Goal: Task Accomplishment & Management: Manage account settings

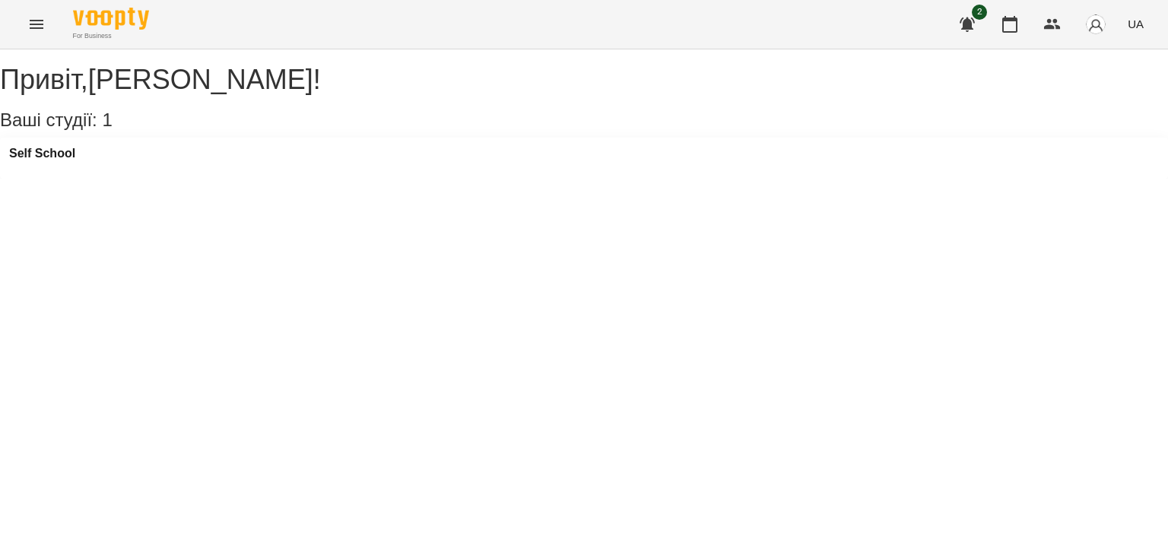
click at [170, 163] on div "Self School" at bounding box center [584, 158] width 1168 height 41
click at [157, 170] on div "Self School" at bounding box center [584, 158] width 1168 height 41
click at [91, 179] on div "Self School" at bounding box center [584, 158] width 1168 height 41
click at [75, 160] on h3 "Self School" at bounding box center [42, 154] width 66 height 14
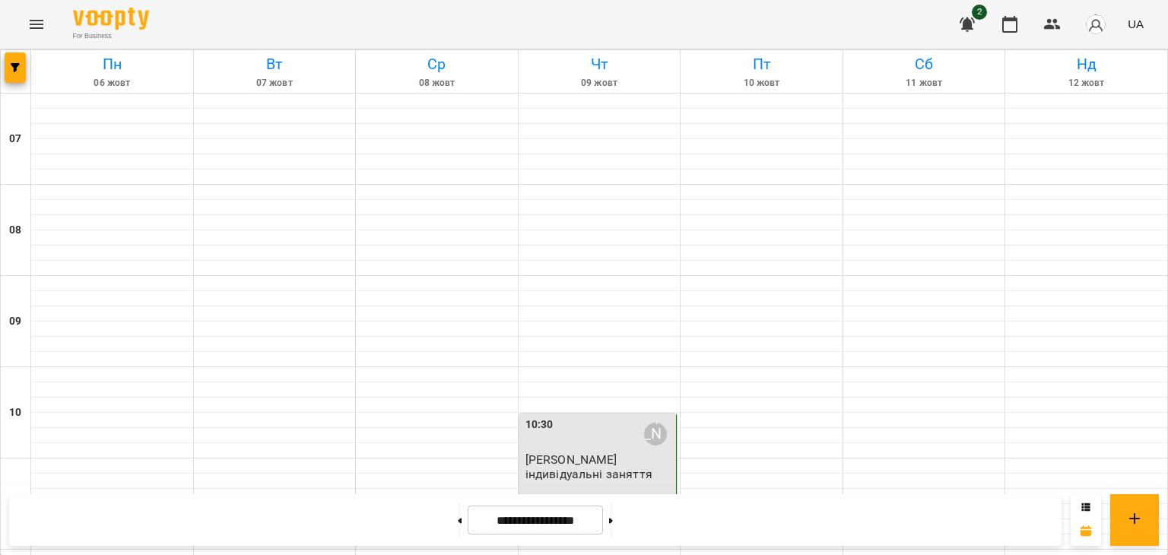
scroll to position [1067, 0]
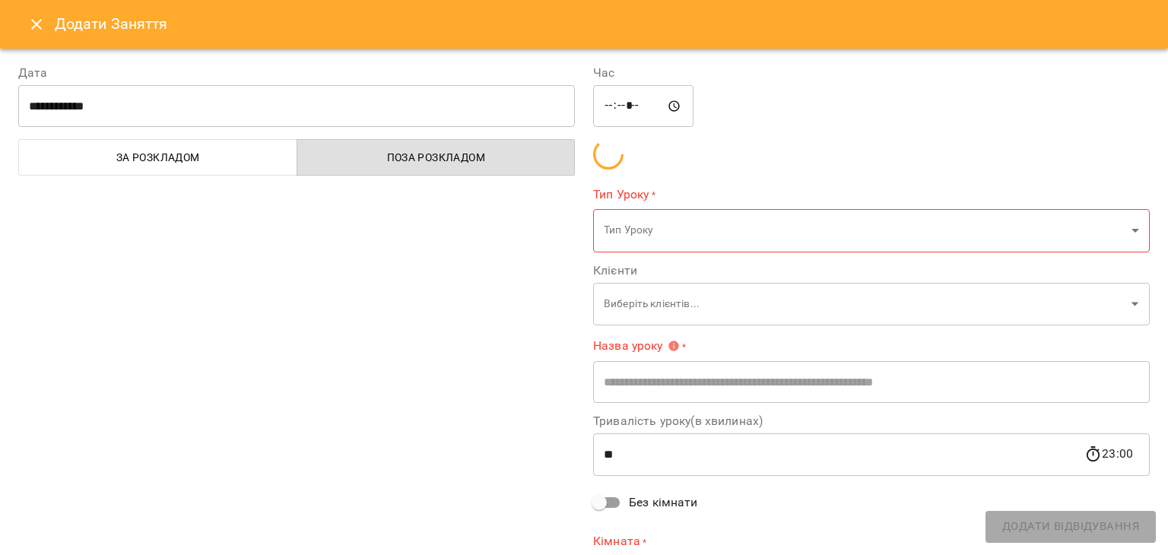
type input "**********"
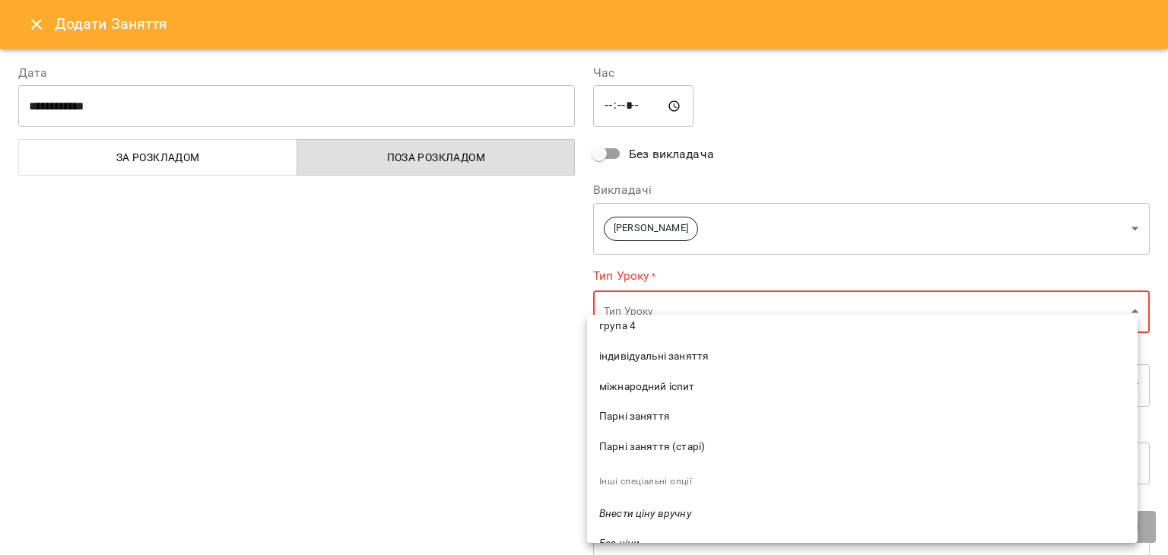
scroll to position [69, 0]
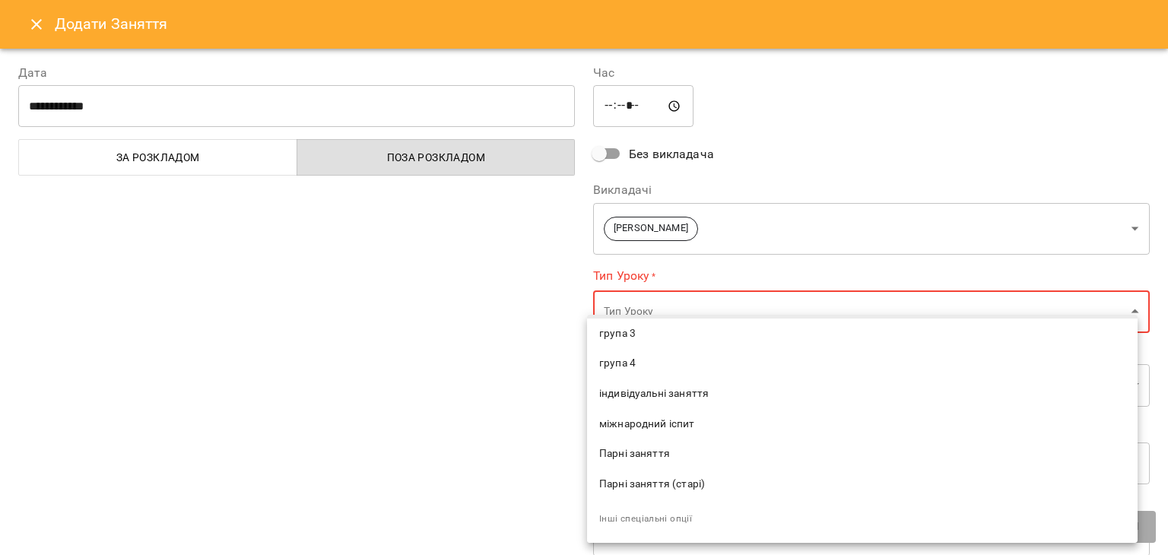
click at [677, 390] on span "індивідуальні заняття" at bounding box center [862, 393] width 526 height 15
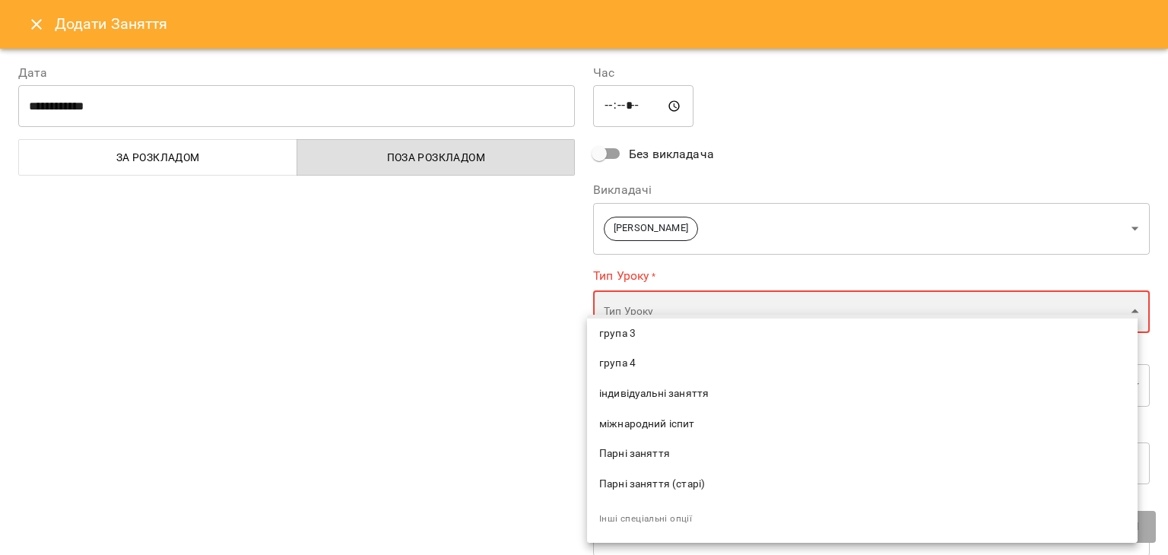
type input "**********"
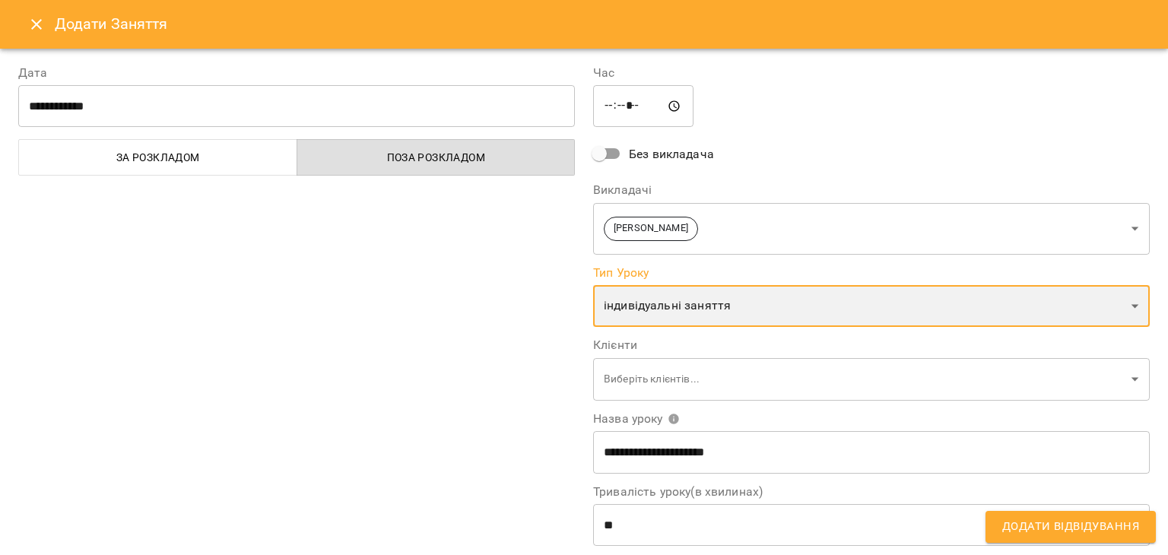
scroll to position [152, 0]
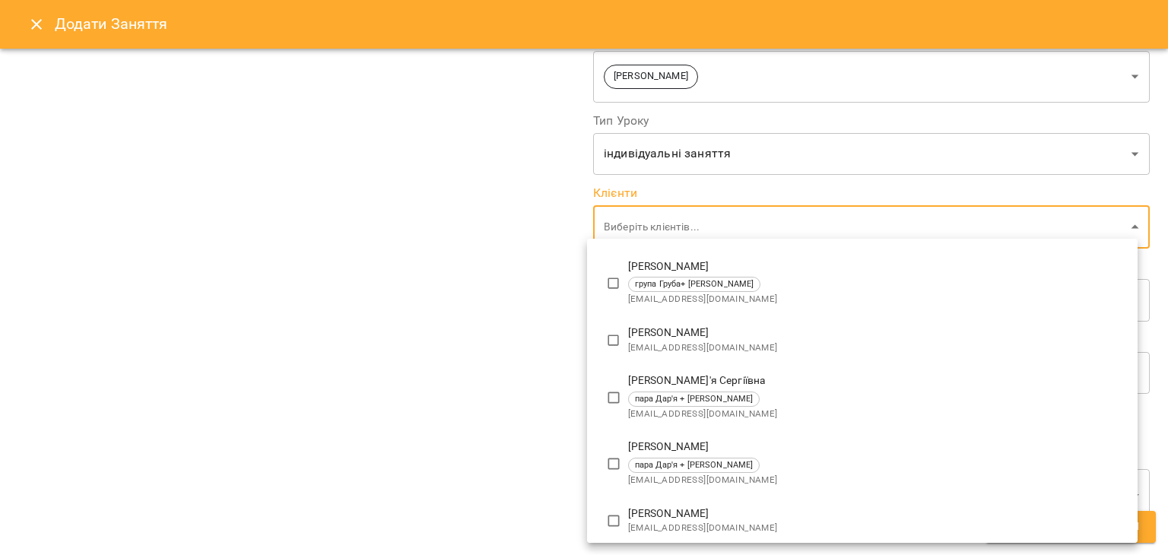
scroll to position [208, 0]
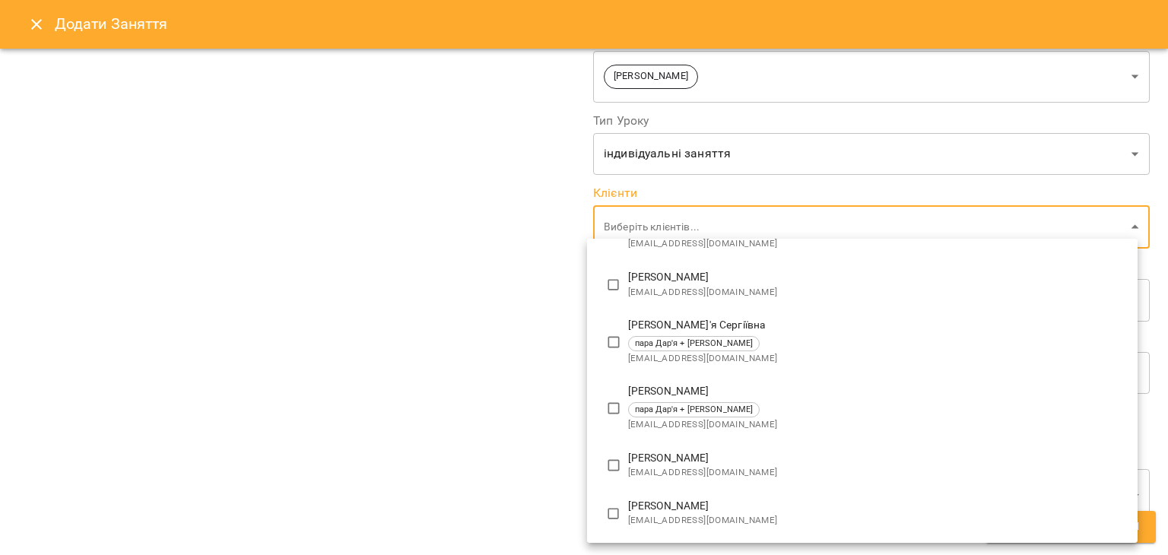
drag, startPoint x: 696, startPoint y: 475, endPoint x: 634, endPoint y: 467, distance: 62.1
click at [696, 474] on span "[EMAIL_ADDRESS][DOMAIN_NAME]" at bounding box center [876, 472] width 497 height 15
type input "**********"
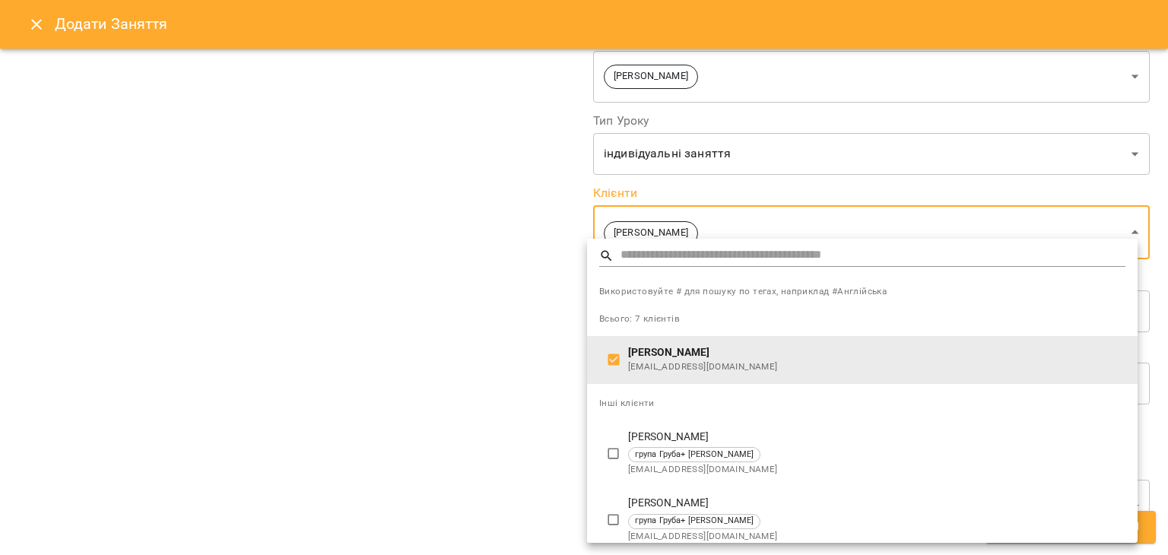
click at [389, 367] on div at bounding box center [584, 277] width 1168 height 555
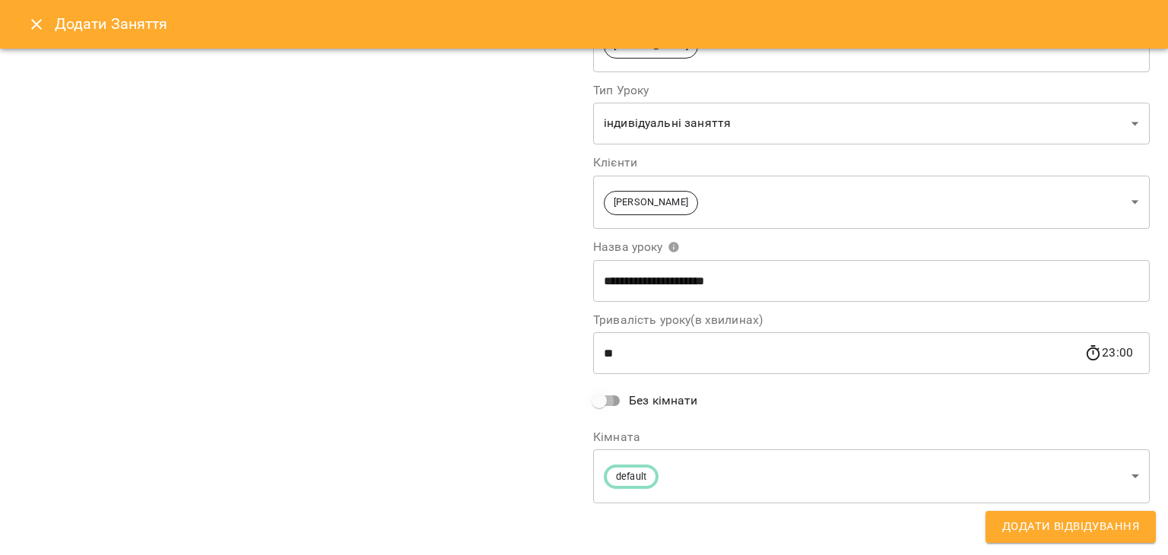
scroll to position [86, 0]
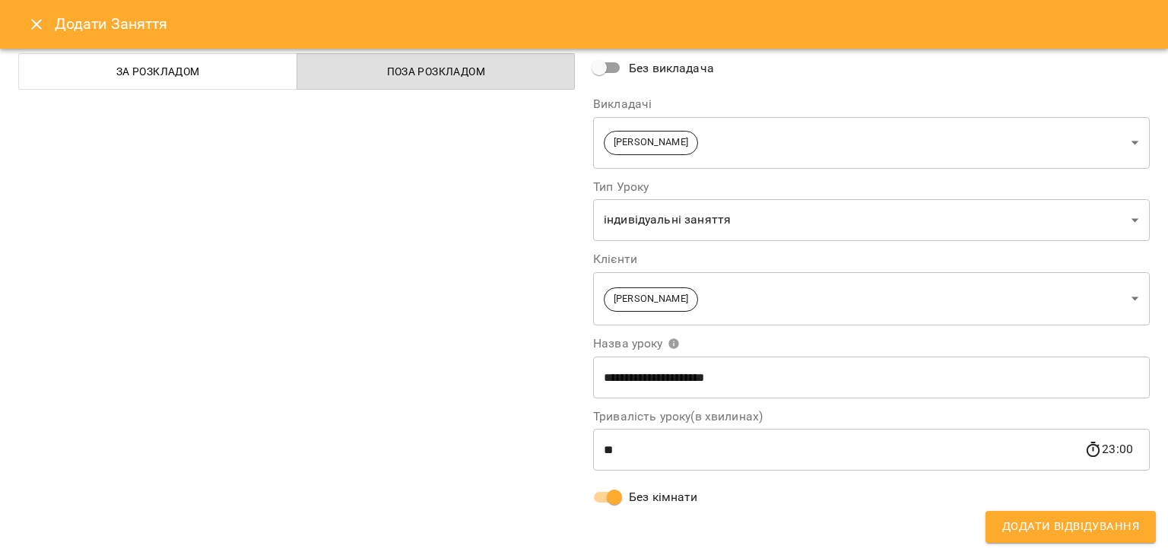
click at [999, 524] on button "Додати Відвідування" at bounding box center [1070, 527] width 170 height 32
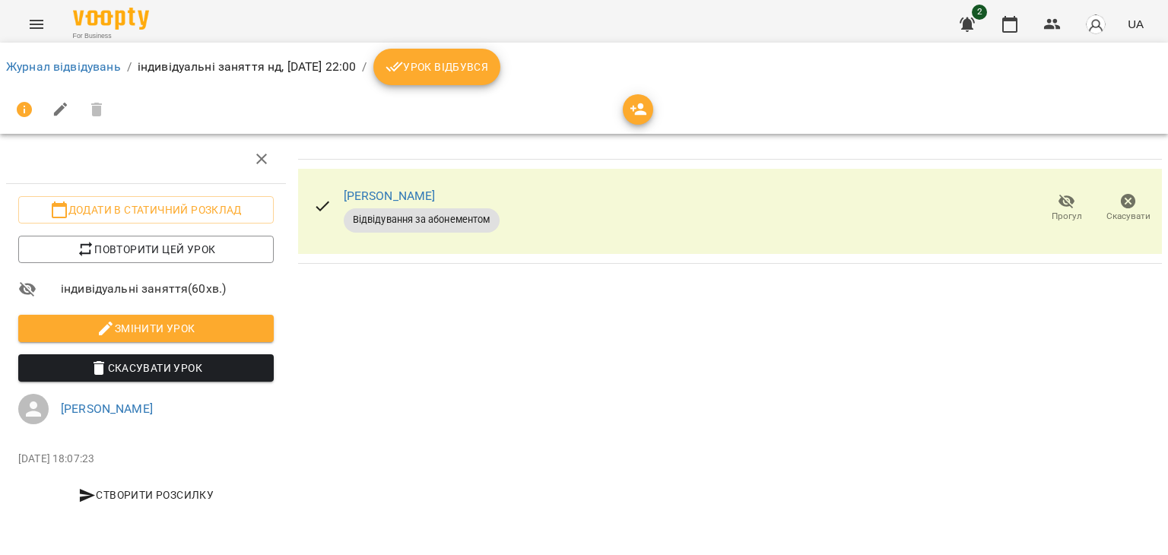
click at [448, 83] on button "Урок відбувся" at bounding box center [437, 67] width 128 height 36
click at [94, 59] on link "Журнал відвідувань" at bounding box center [63, 66] width 115 height 14
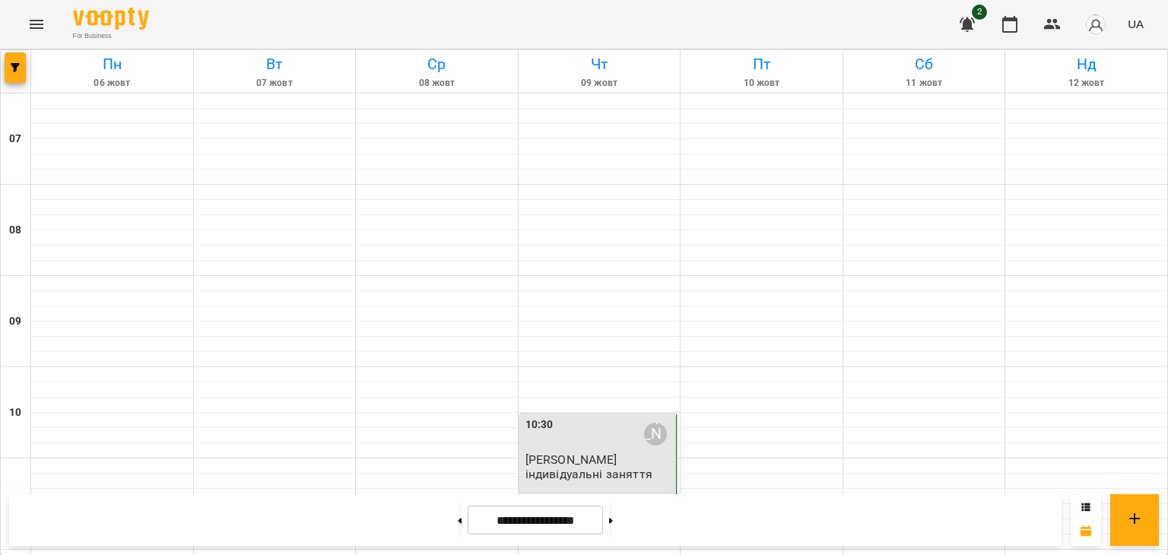
scroll to position [1067, 0]
click at [613, 521] on button at bounding box center [611, 519] width 4 height 33
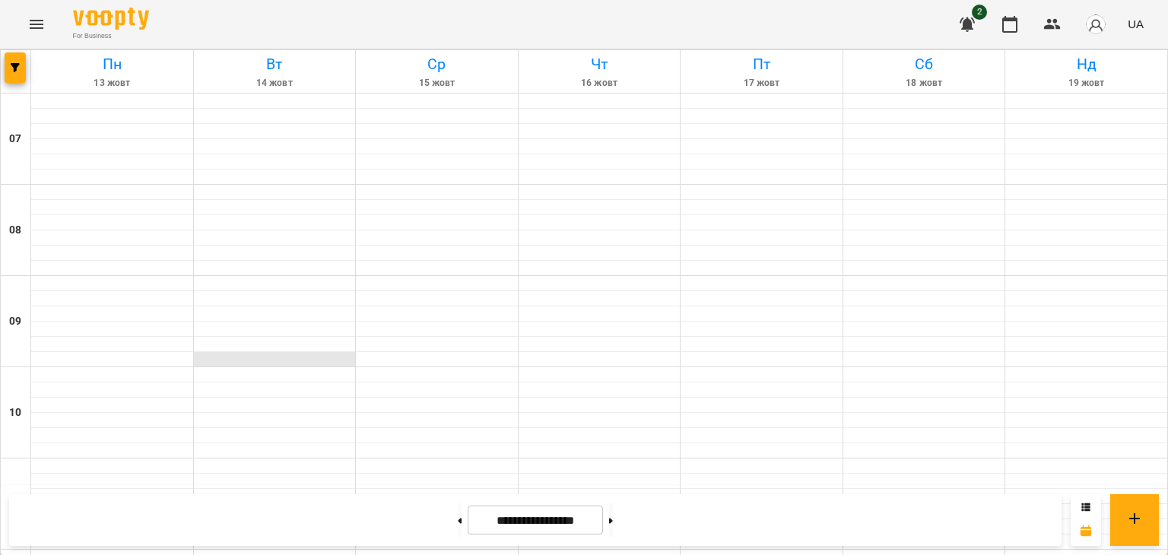
scroll to position [0, 0]
click at [458, 506] on button at bounding box center [460, 519] width 4 height 33
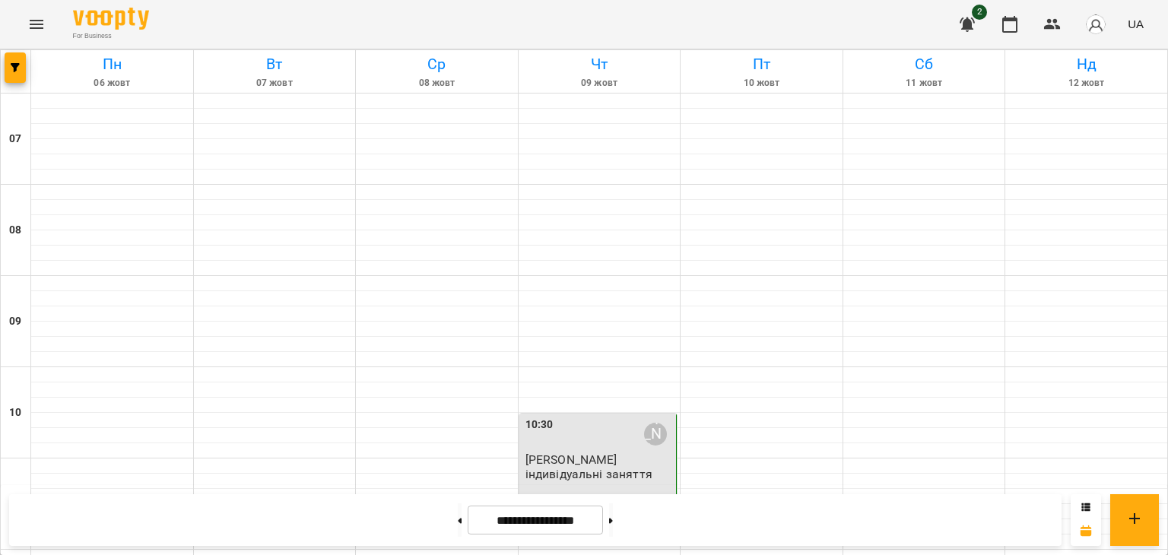
scroll to position [1067, 0]
click at [613, 528] on button at bounding box center [611, 519] width 4 height 33
type input "**********"
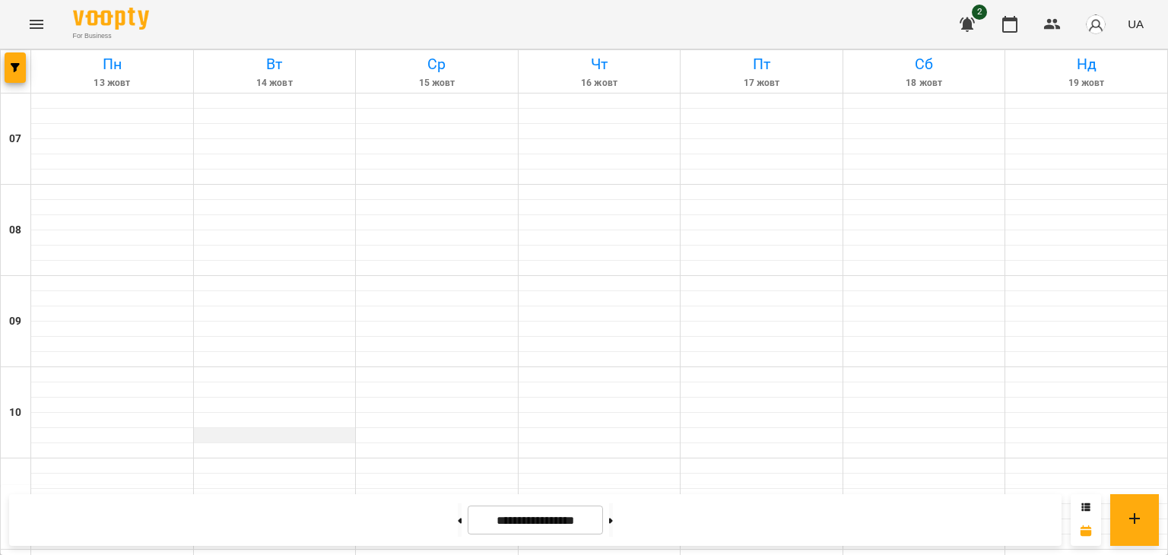
scroll to position [230, 0]
click at [232, 367] on div at bounding box center [275, 374] width 162 height 15
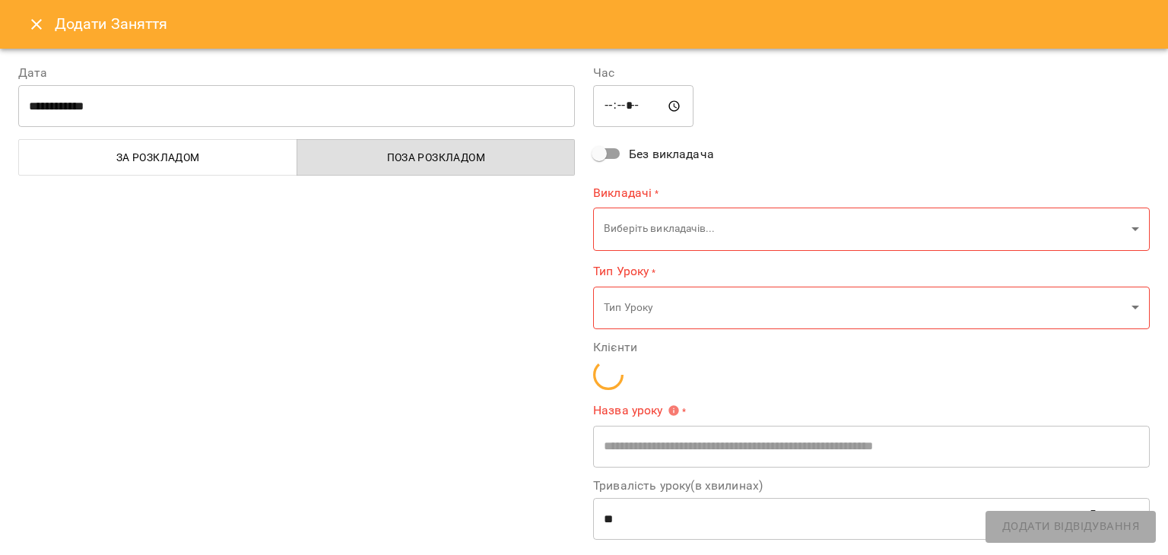
type input "**********"
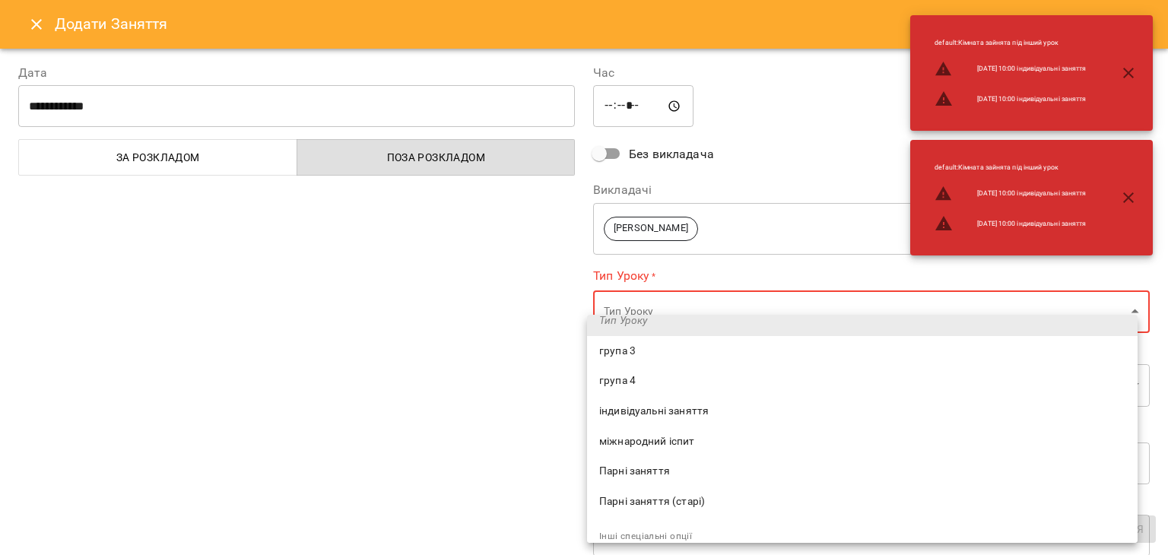
scroll to position [76, 0]
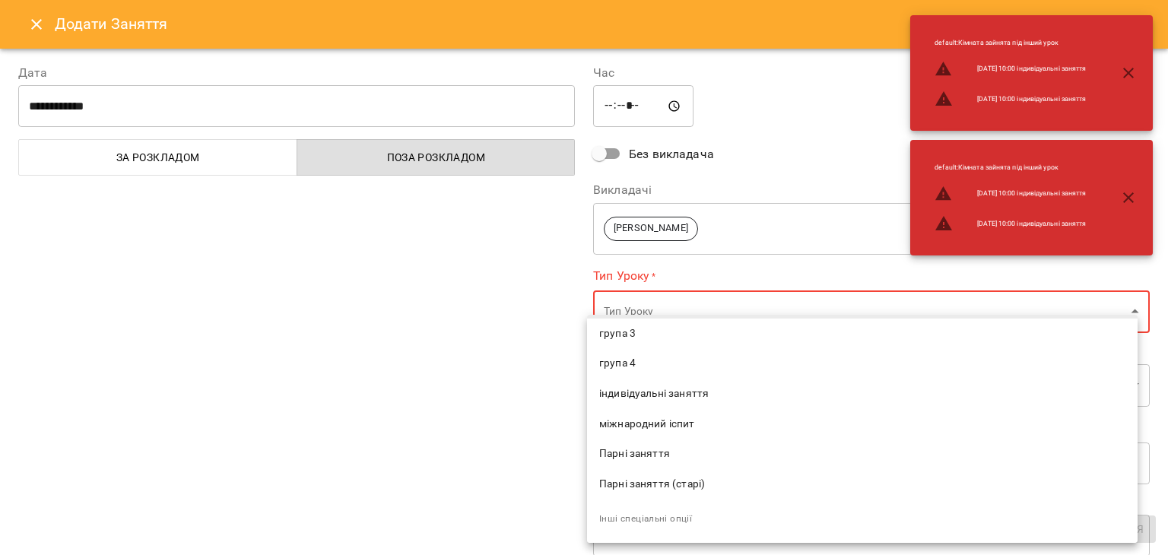
click at [658, 392] on span "індивідуальні заняття" at bounding box center [862, 393] width 526 height 15
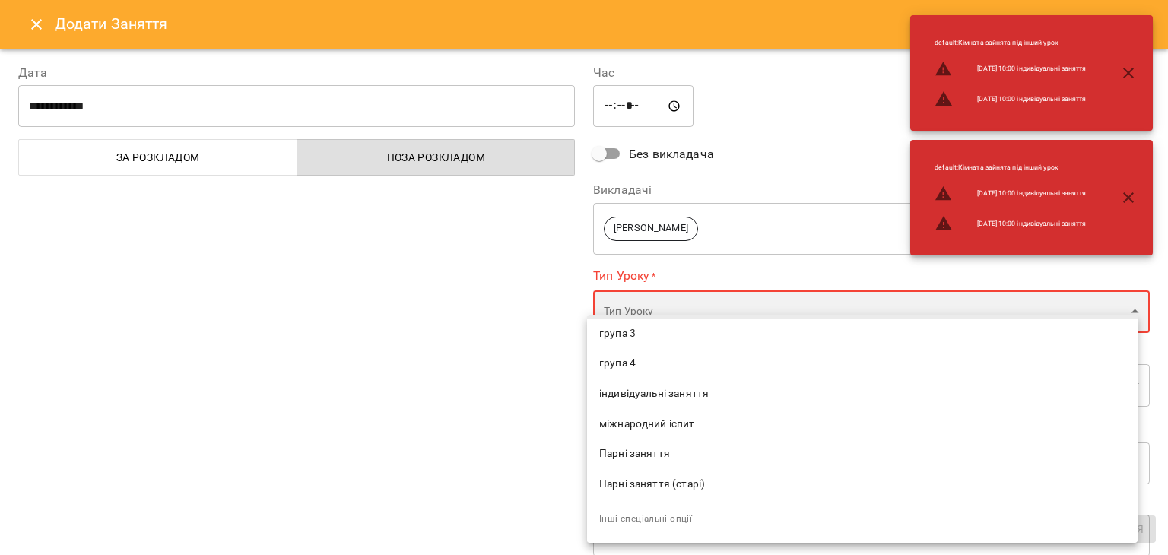
type input "**********"
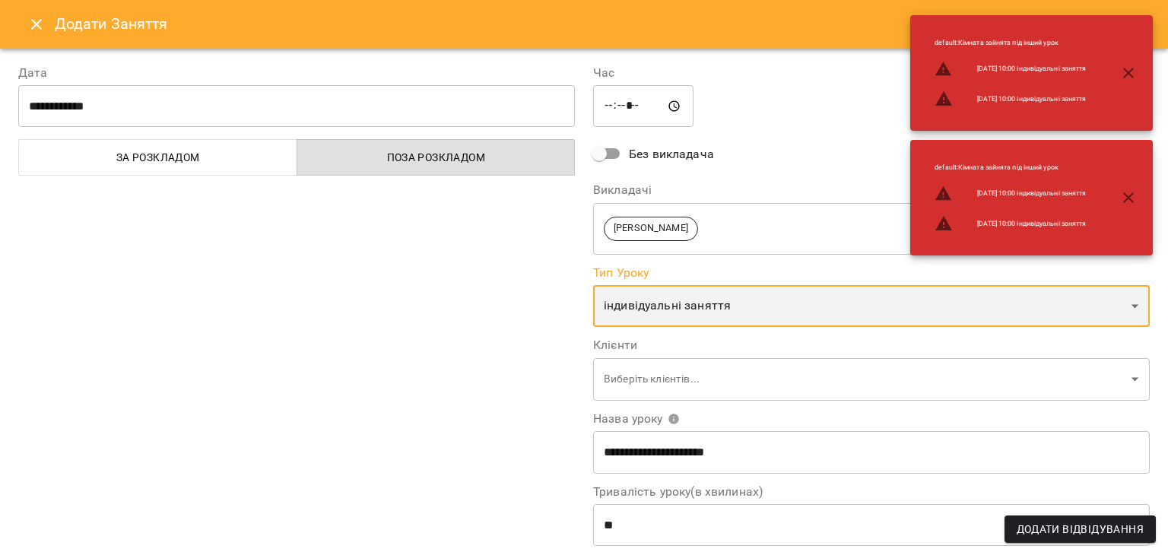
scroll to position [100, 0]
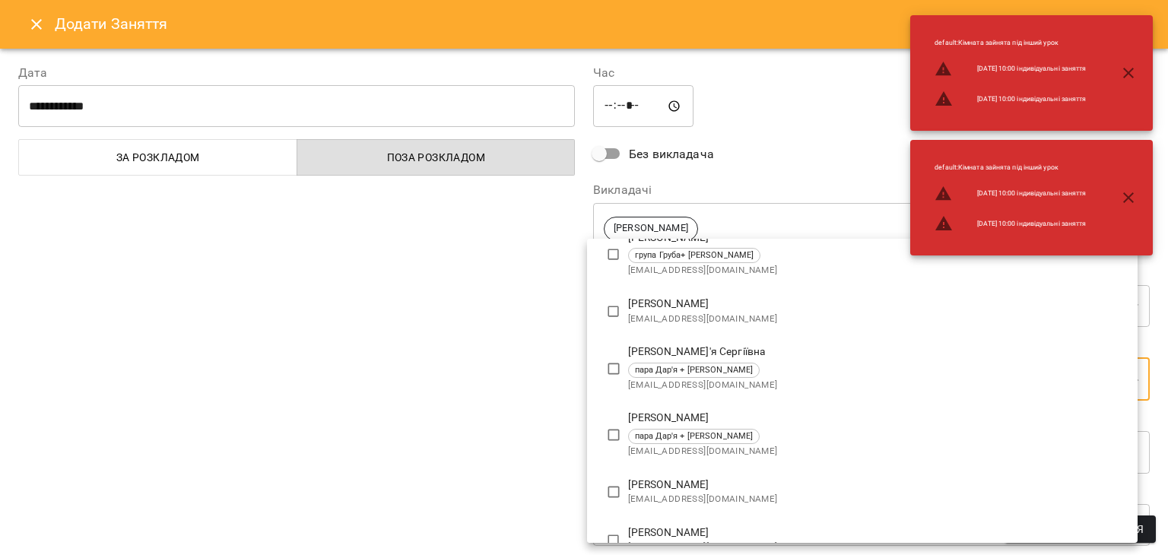
scroll to position [208, 0]
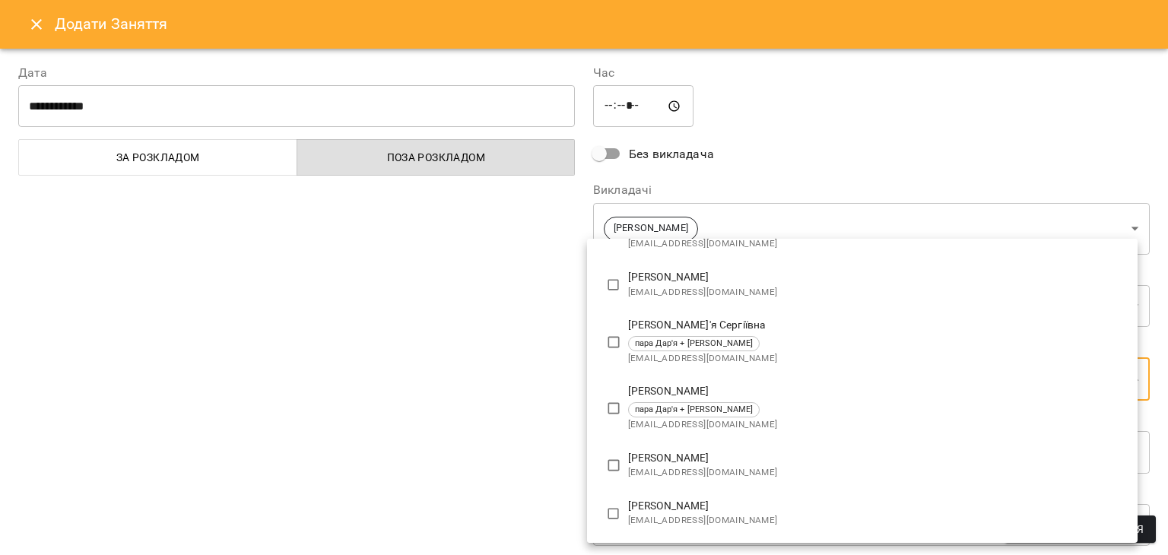
click at [750, 517] on span "irinaharhut@gmail.com" at bounding box center [876, 520] width 497 height 15
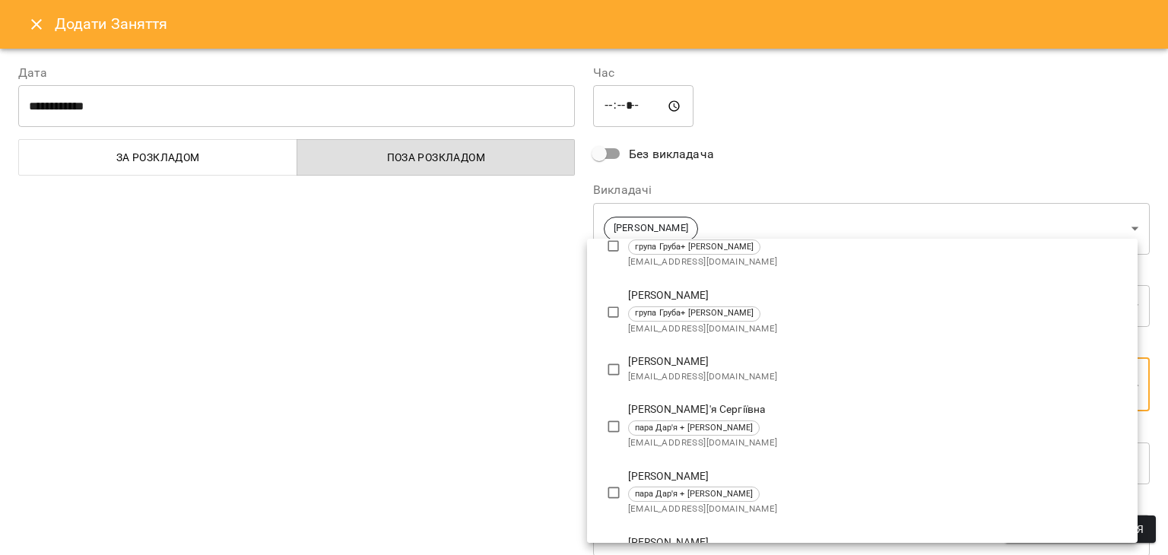
type input "**********"
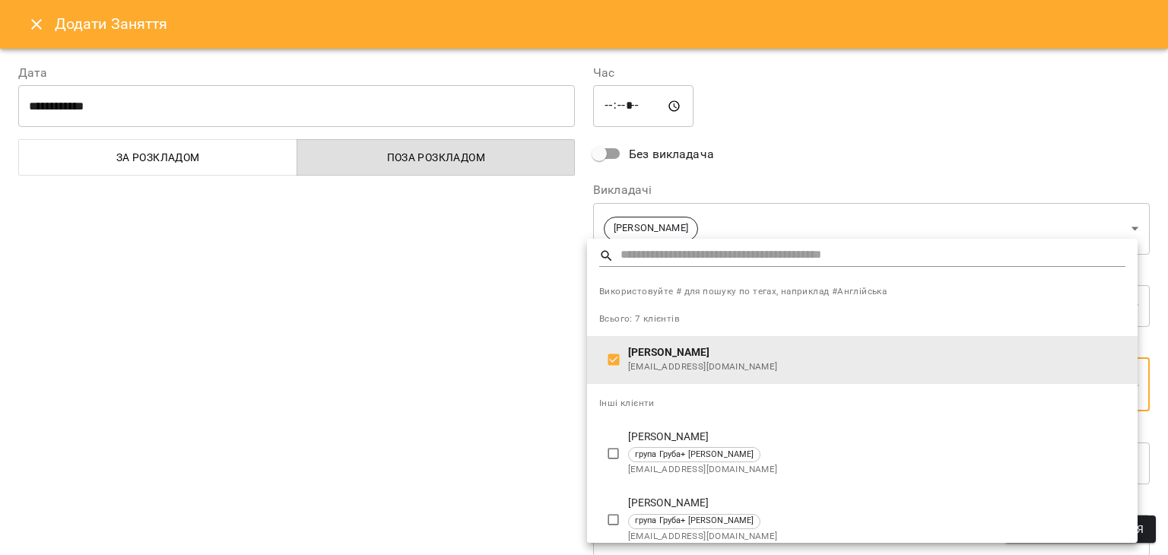
click at [467, 354] on div at bounding box center [584, 277] width 1168 height 555
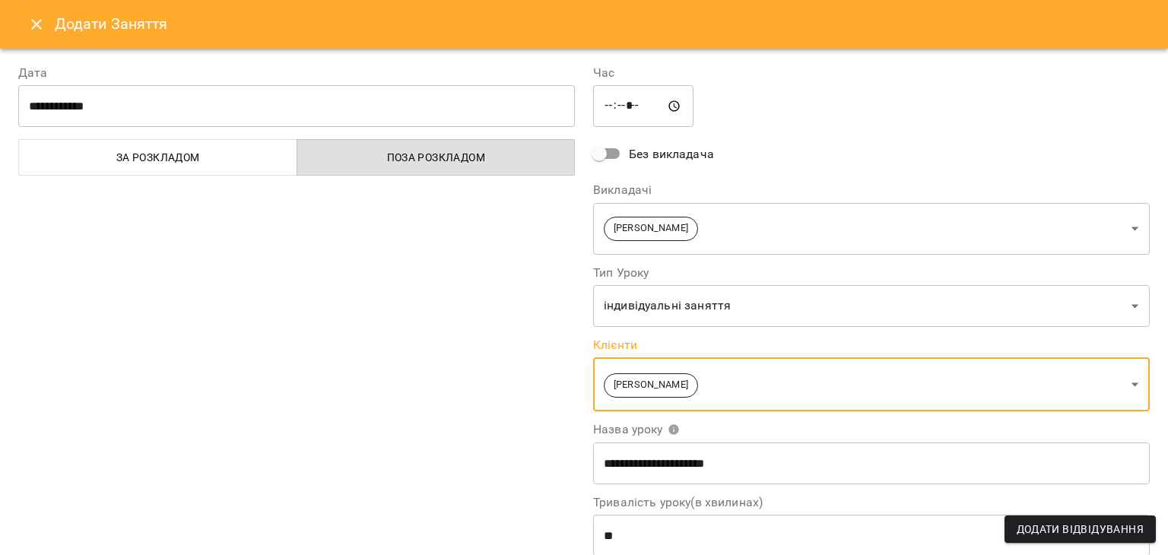
click at [778, 474] on input "**********" at bounding box center [871, 463] width 557 height 43
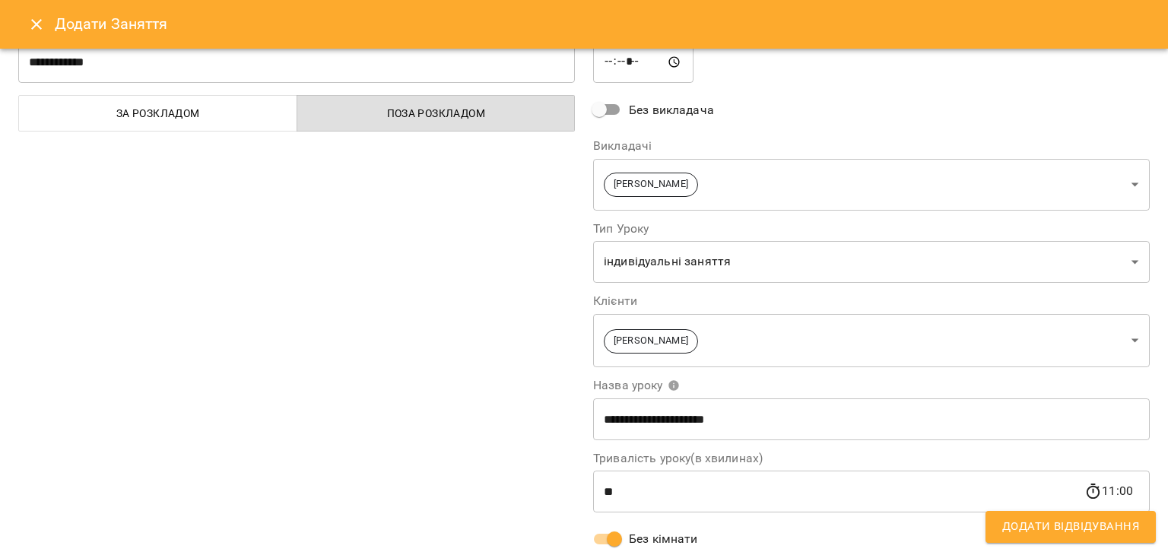
scroll to position [86, 0]
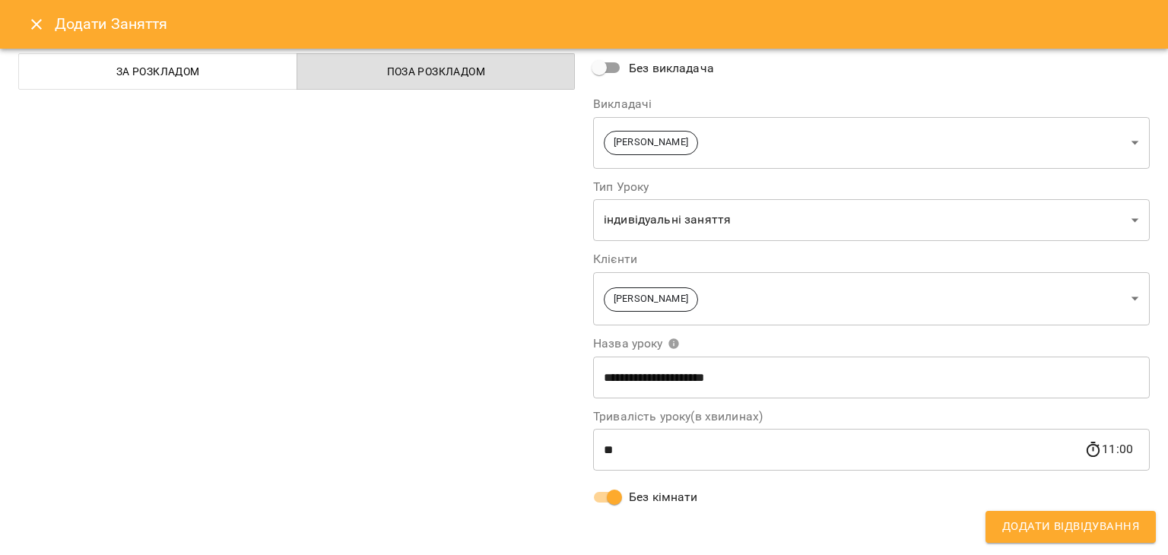
click at [1031, 538] on button "Додати Відвідування" at bounding box center [1070, 527] width 170 height 32
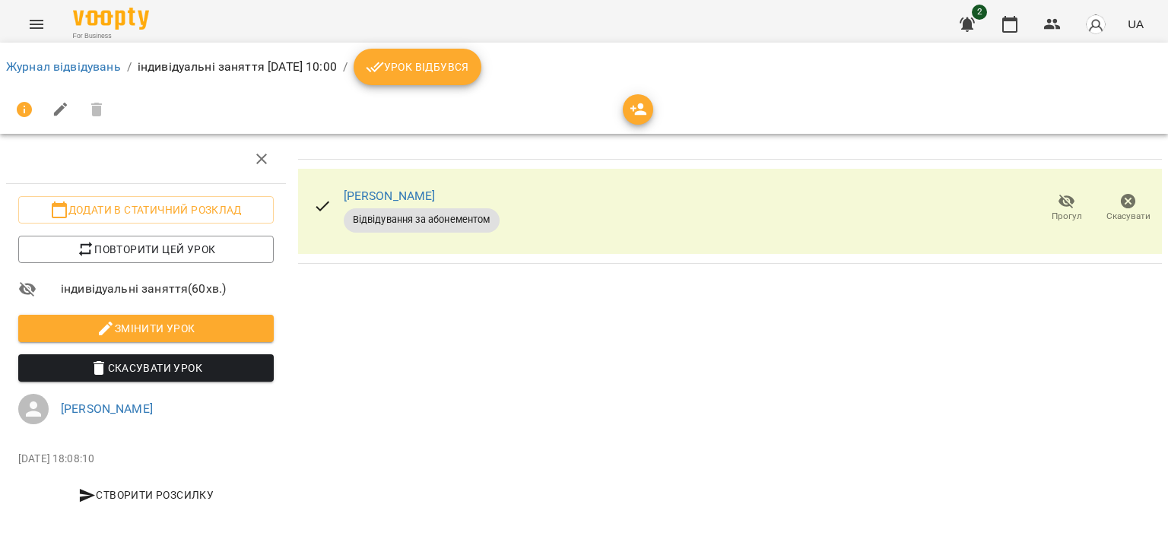
click at [436, 81] on button "Урок відбувся" at bounding box center [418, 67] width 128 height 36
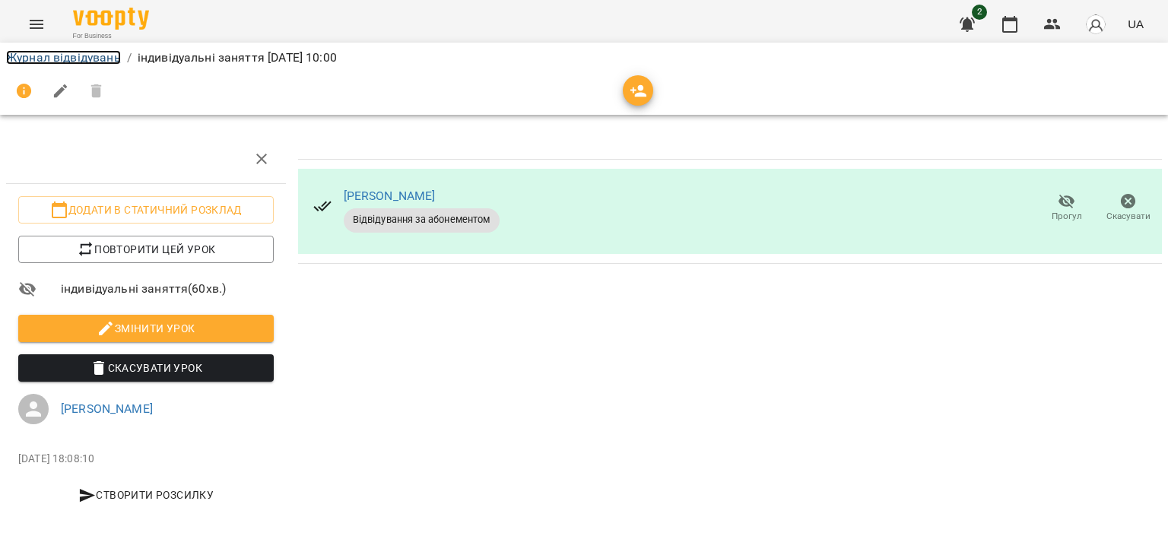
click at [76, 58] on link "Журнал відвідувань" at bounding box center [63, 57] width 115 height 14
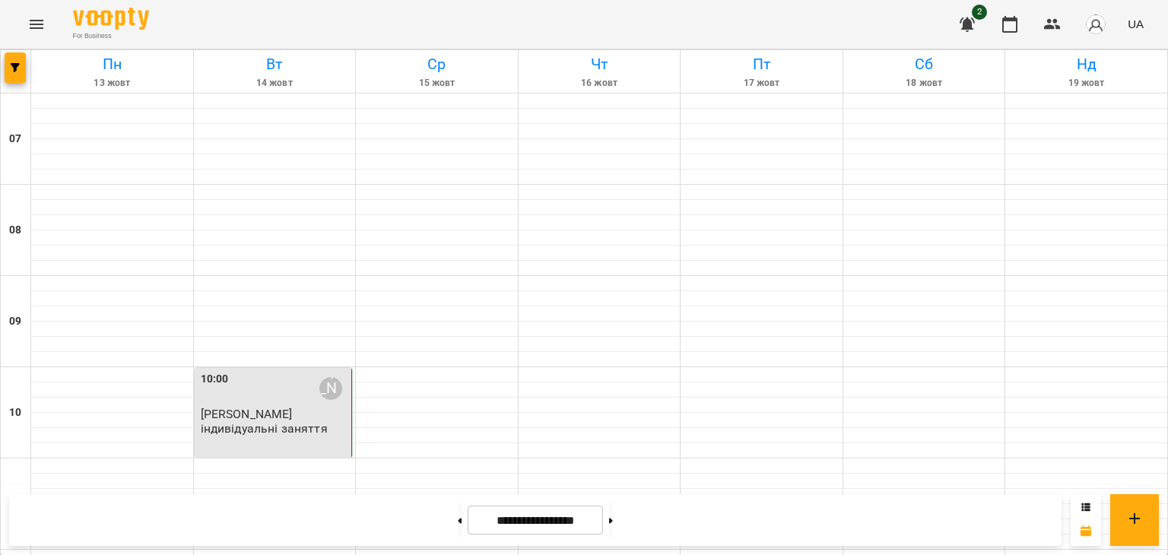
scroll to position [687, 0]
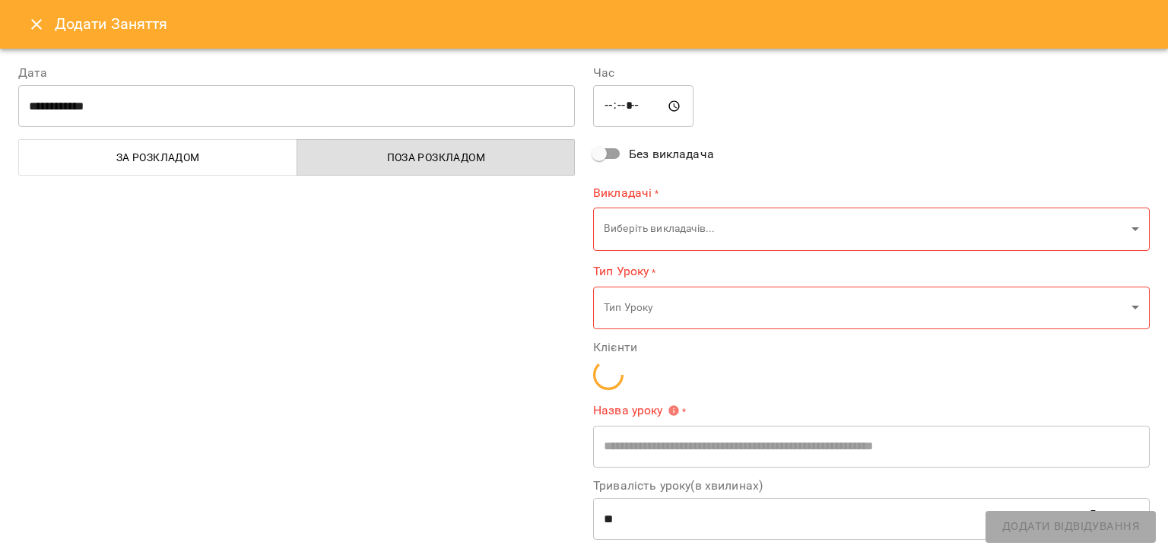
type input "**********"
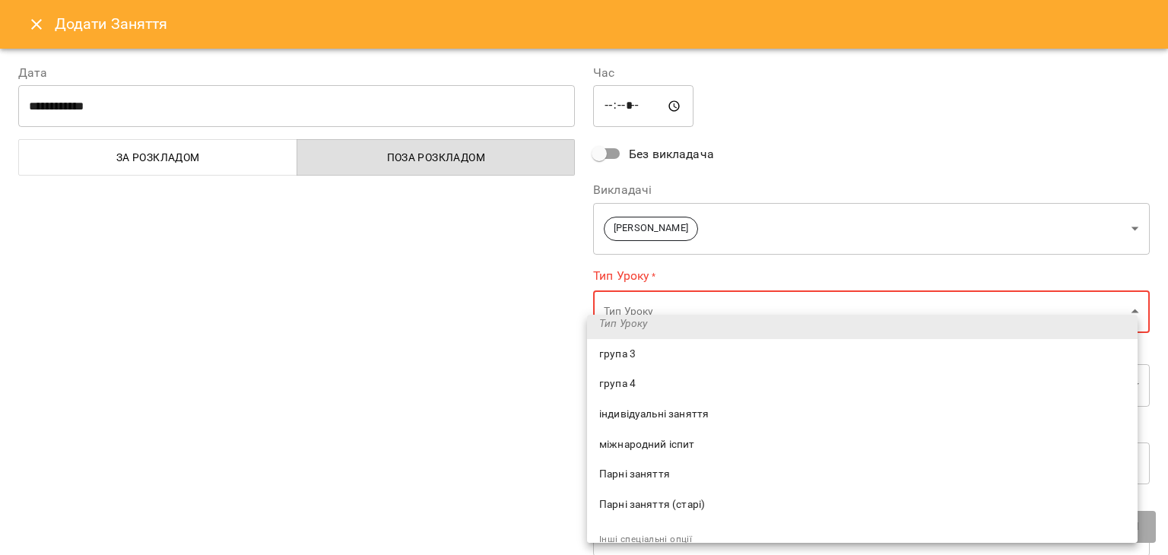
scroll to position [76, 0]
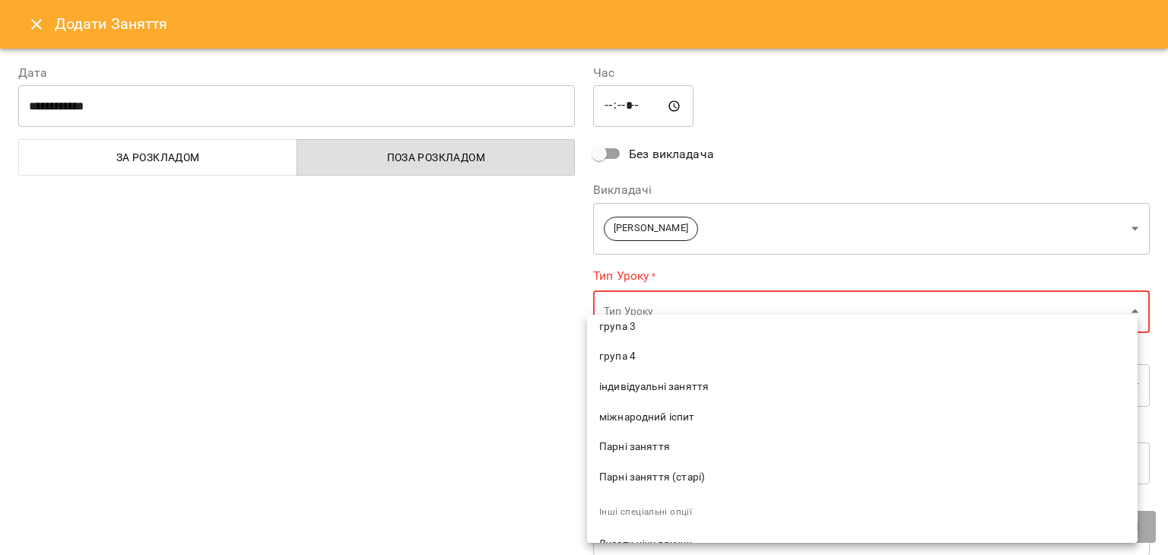
click at [676, 390] on span "індивідуальні заняття" at bounding box center [862, 386] width 526 height 15
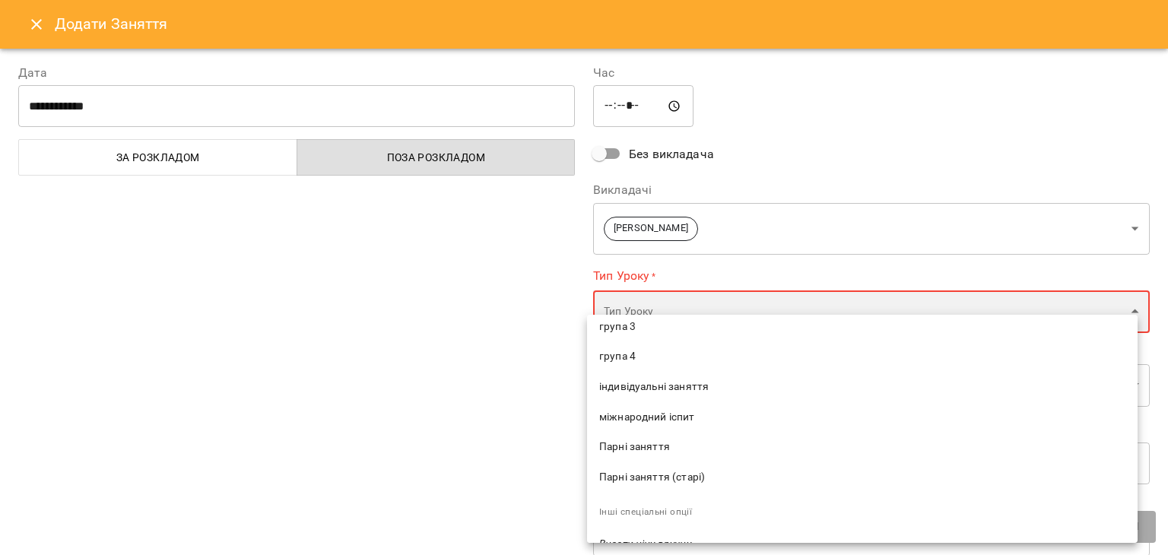
type input "**********"
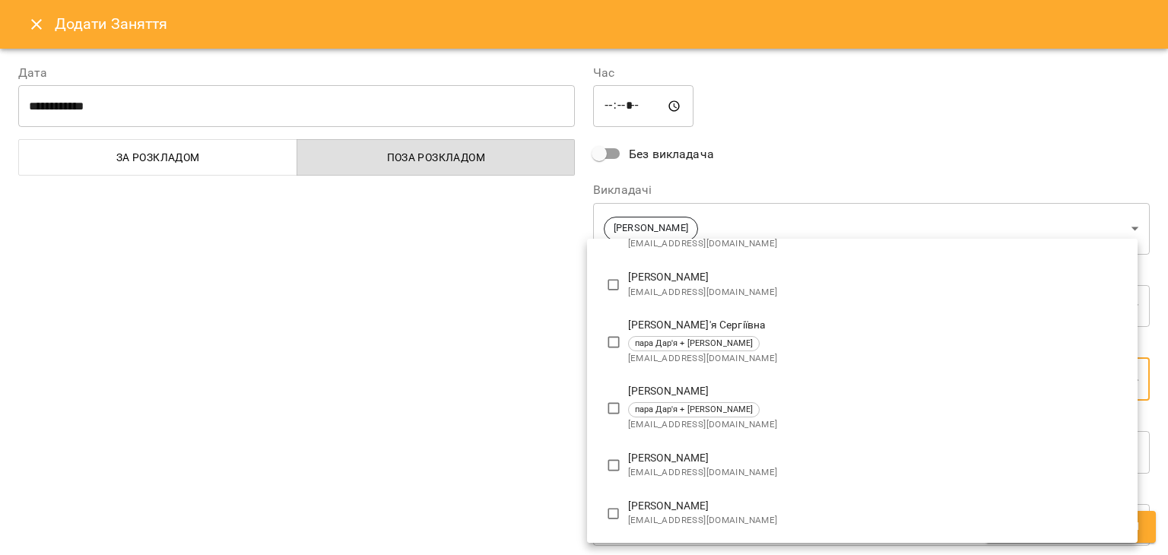
scroll to position [55, 0]
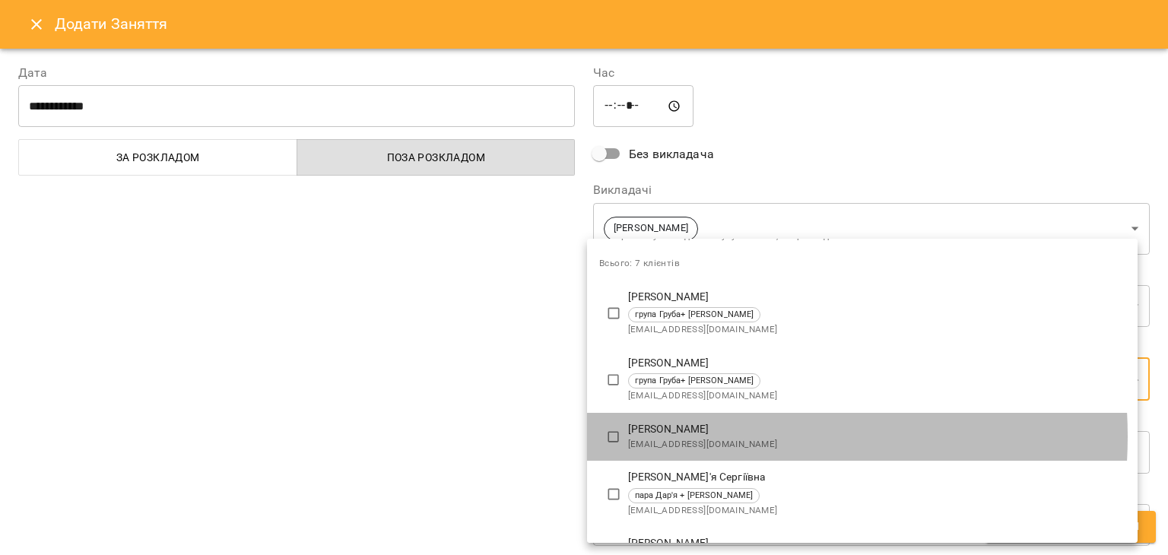
click at [690, 437] on span "[EMAIL_ADDRESS][DOMAIN_NAME]" at bounding box center [876, 444] width 497 height 15
type input "**********"
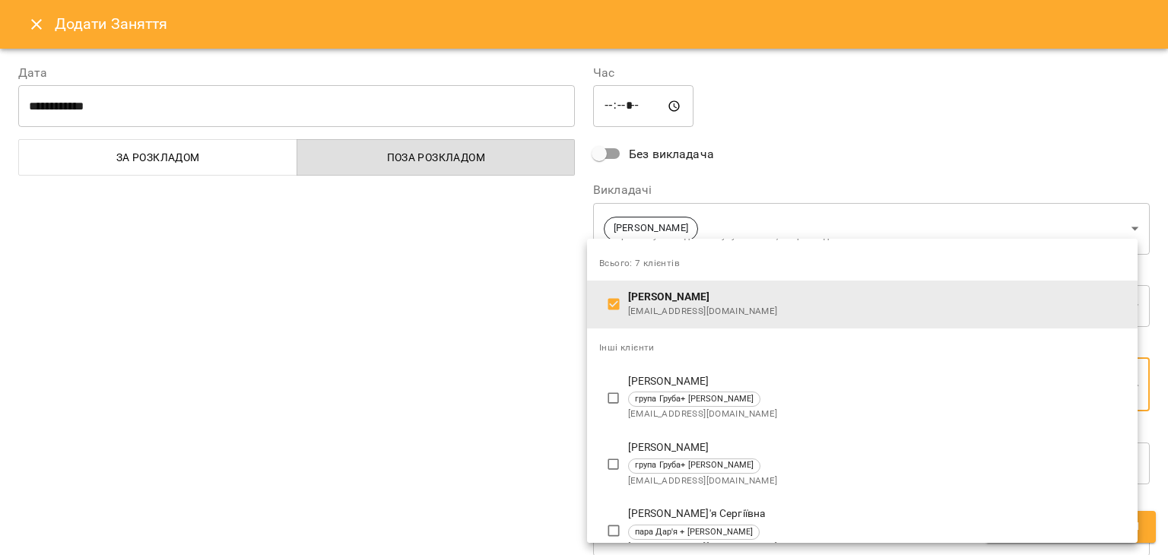
click at [428, 354] on div at bounding box center [584, 277] width 1168 height 555
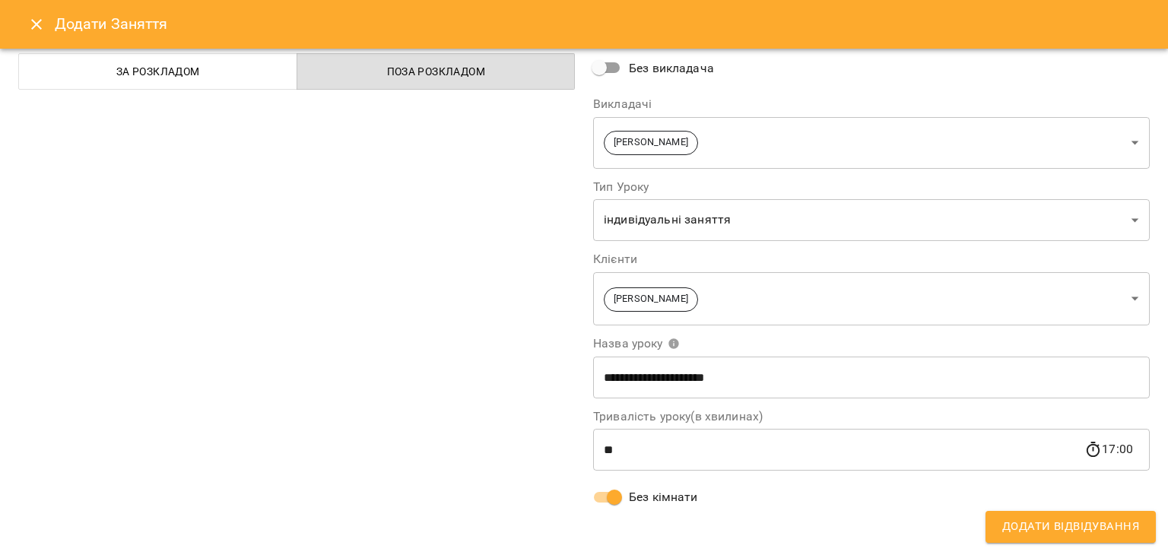
scroll to position [86, 0]
click at [1037, 530] on span "Додати Відвідування" at bounding box center [1070, 527] width 137 height 20
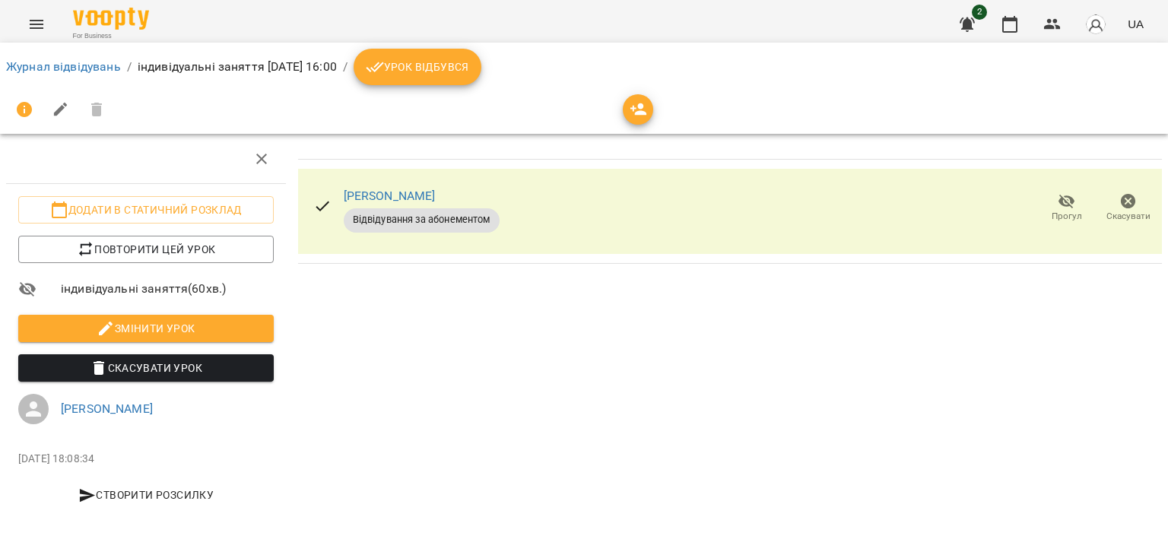
click at [458, 70] on span "Урок відбувся" at bounding box center [417, 67] width 103 height 18
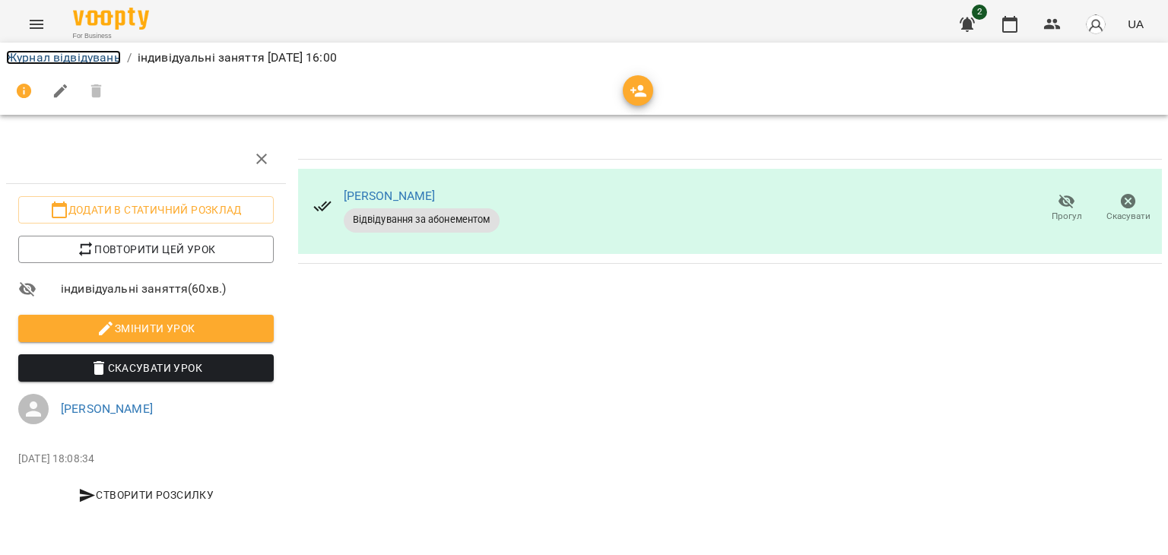
click at [89, 59] on link "Журнал відвідувань" at bounding box center [63, 57] width 115 height 14
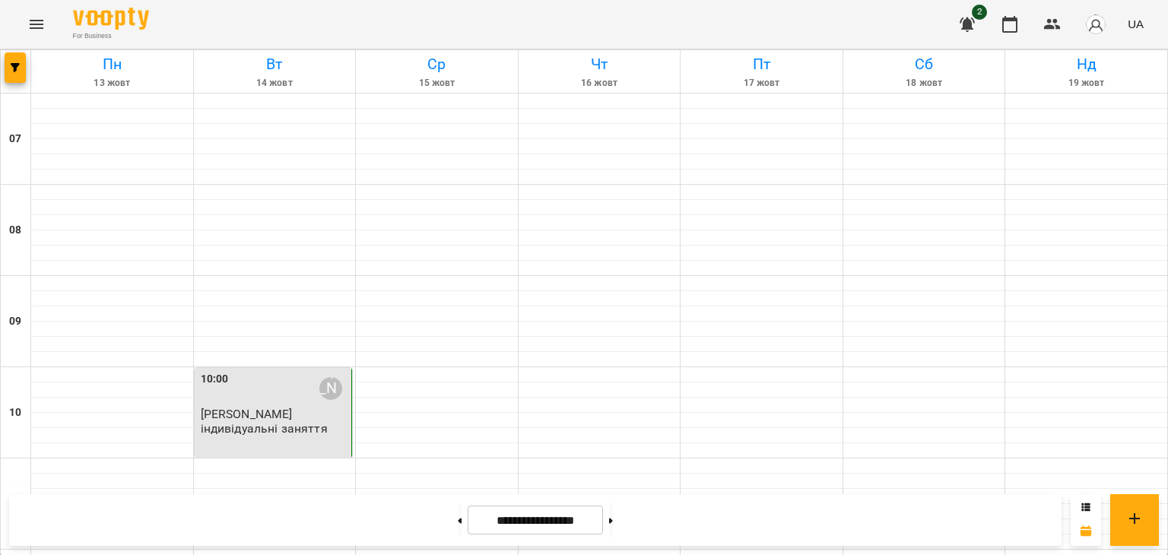
scroll to position [836, 0]
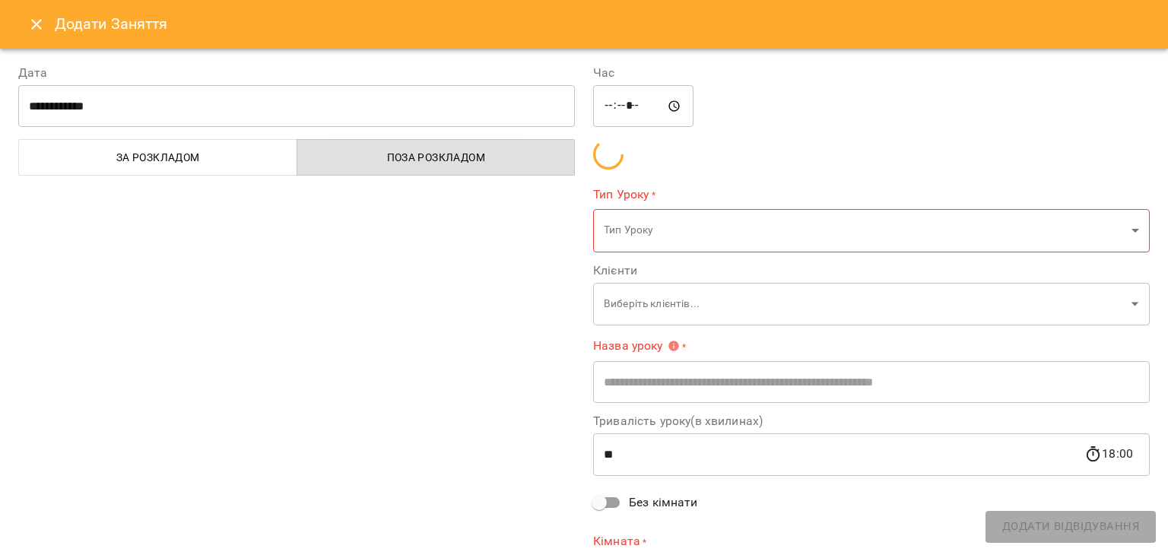
type input "**********"
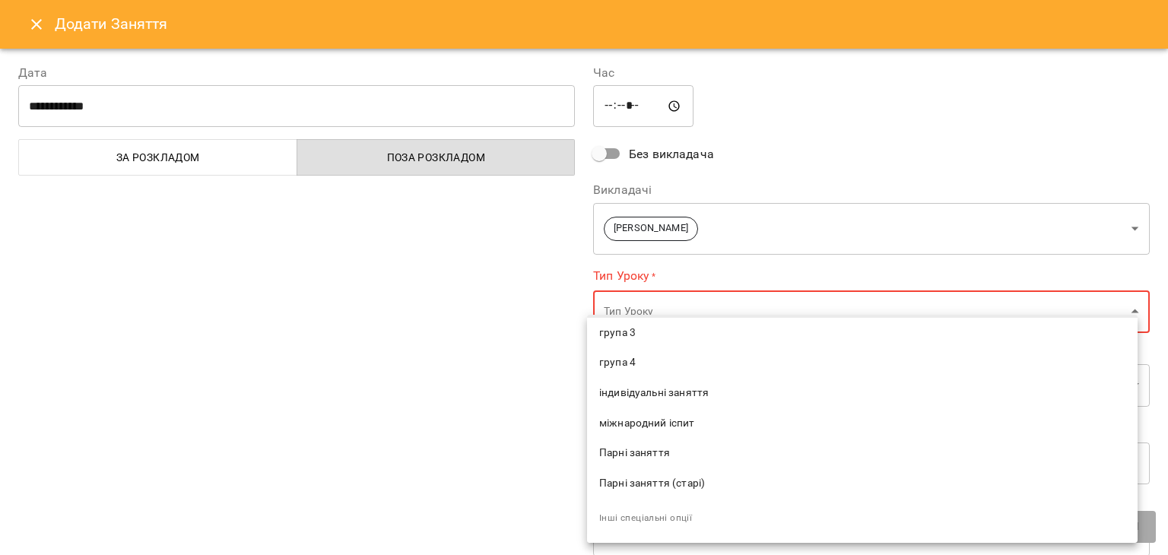
scroll to position [145, 0]
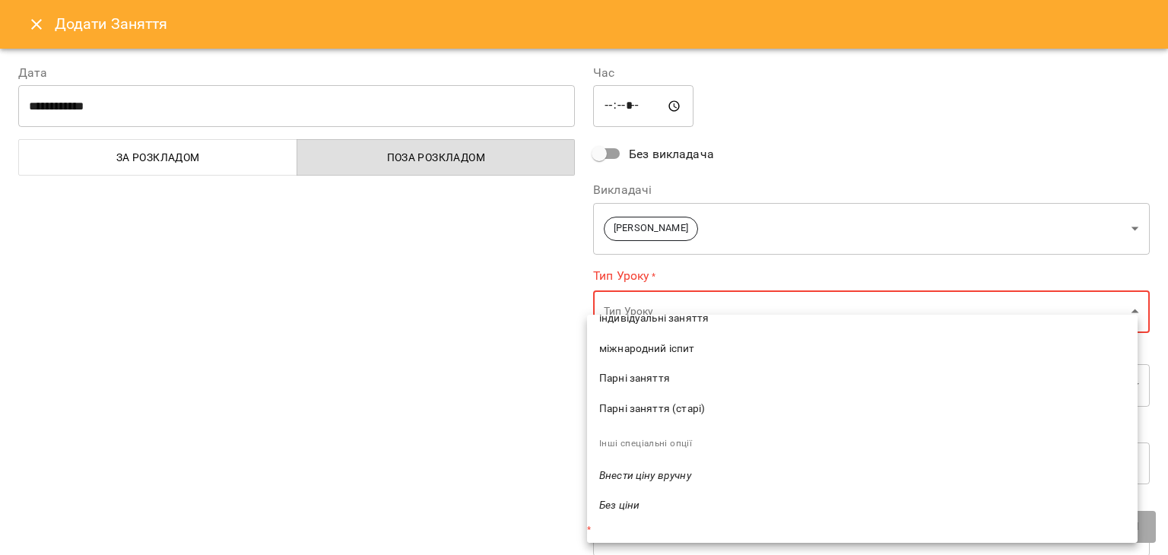
drag, startPoint x: 691, startPoint y: 375, endPoint x: 672, endPoint y: 377, distance: 19.1
click at [691, 375] on span "Парні заняття" at bounding box center [862, 378] width 526 height 15
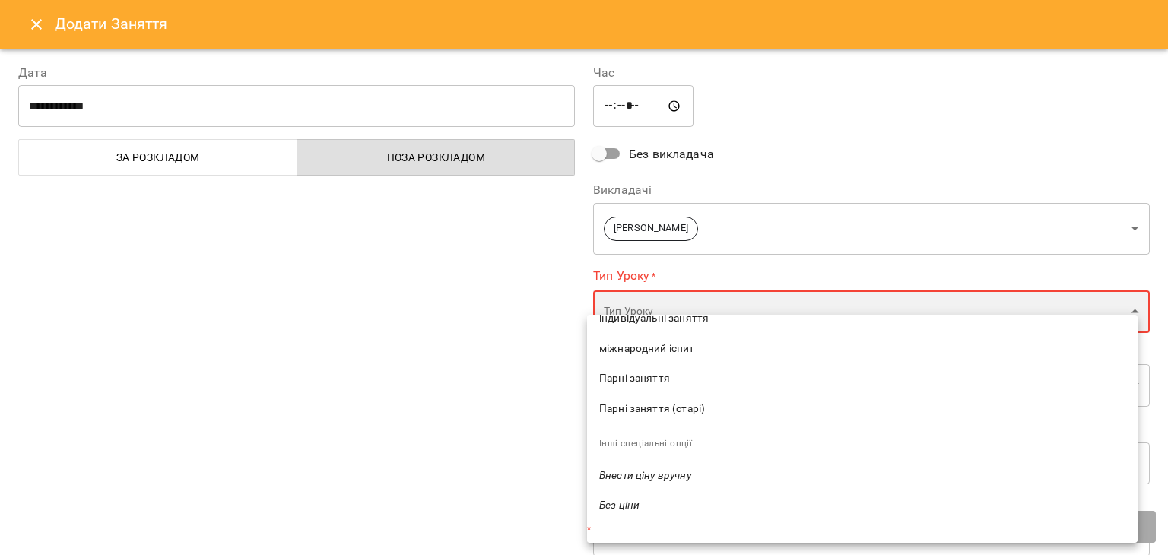
type input "**********"
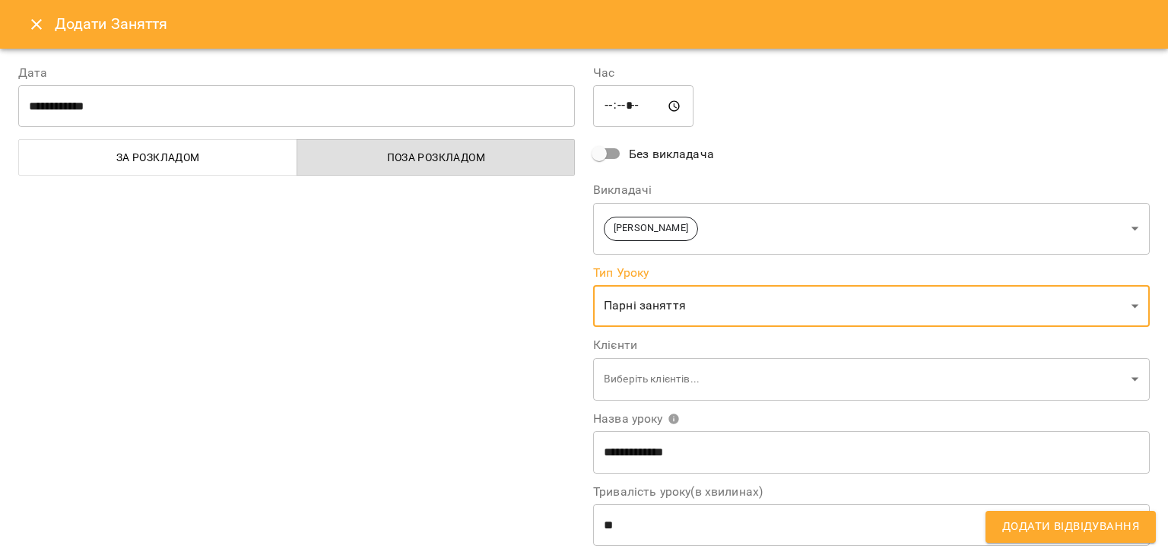
click at [357, 297] on div "Тип Уроку група 3 група 4 індивідуальні заняття міжнародний іспит Парні заняття…" at bounding box center [584, 277] width 1168 height 555
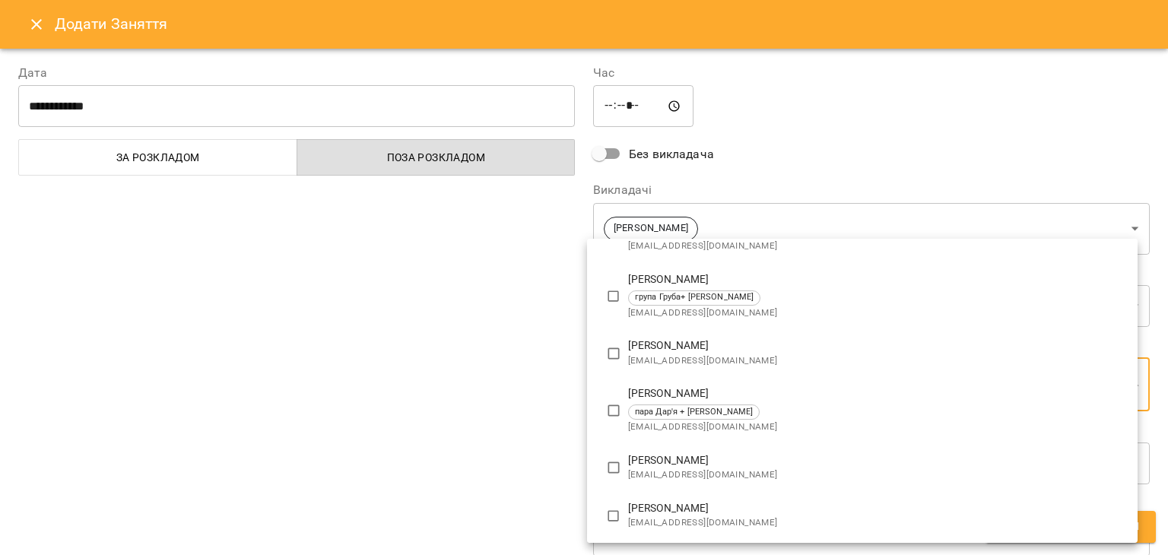
scroll to position [244, 0]
click at [712, 391] on p "[PERSON_NAME]" at bounding box center [876, 391] width 497 height 15
type input "**********"
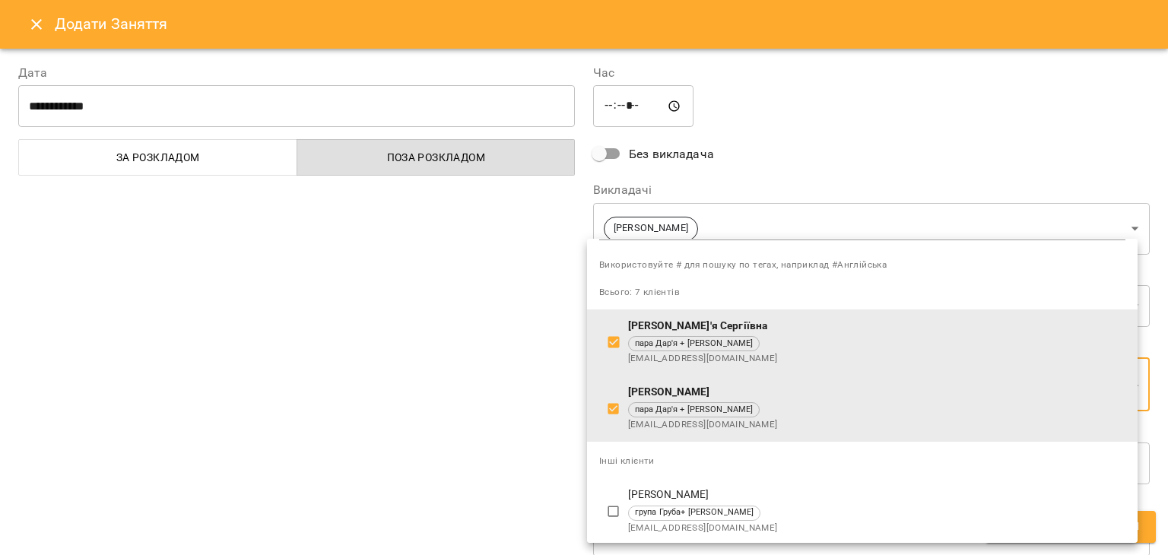
click at [404, 350] on div at bounding box center [584, 277] width 1168 height 555
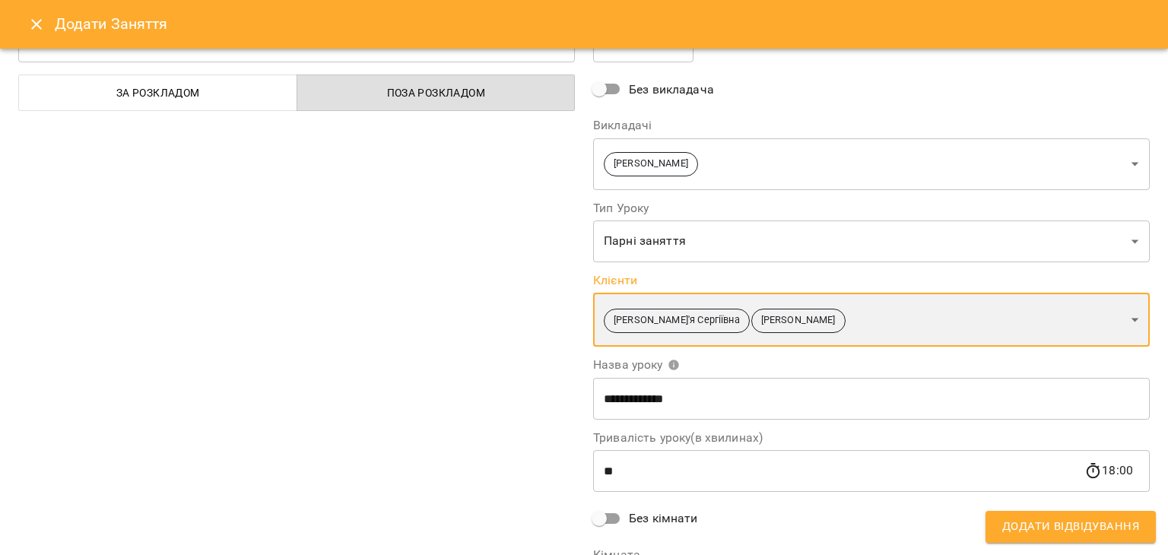
scroll to position [182, 0]
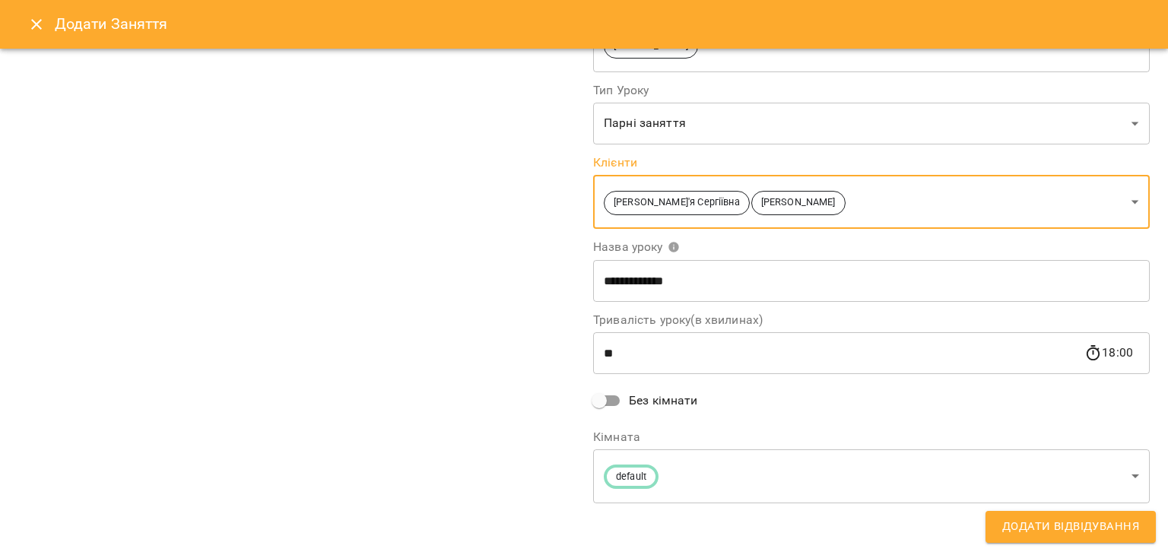
click at [678, 290] on input "**********" at bounding box center [871, 280] width 557 height 43
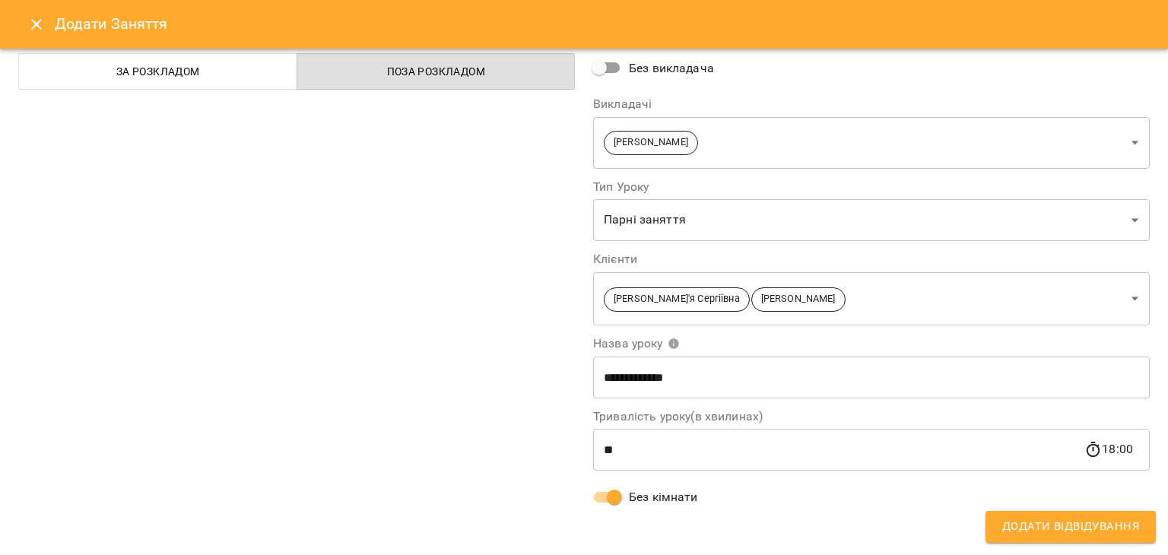
scroll to position [86, 0]
click at [1043, 533] on span "Додати Відвідування" at bounding box center [1070, 527] width 137 height 20
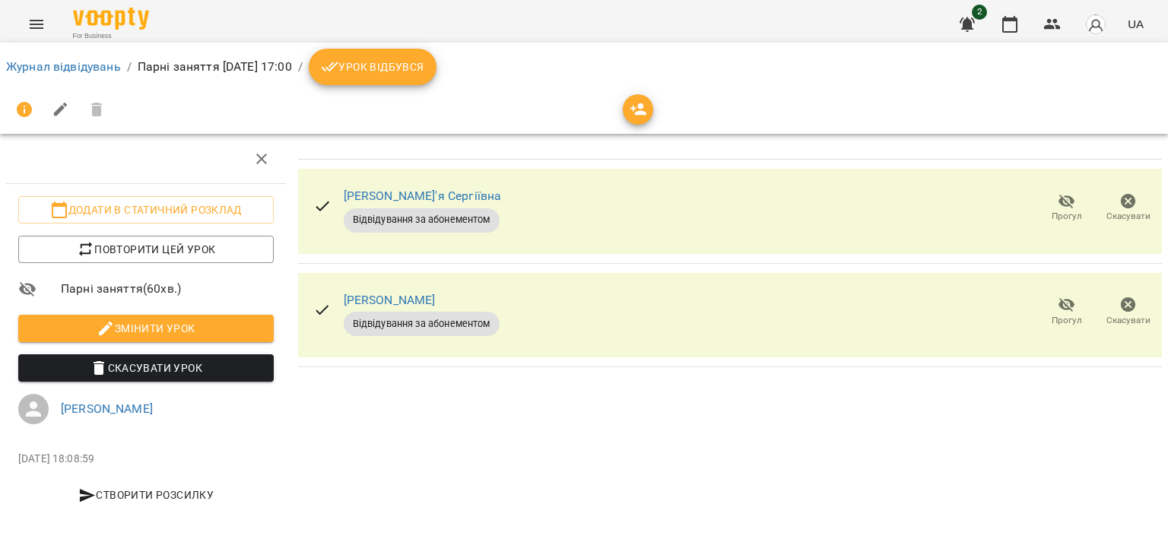
click at [339, 71] on icon "breadcrumb" at bounding box center [330, 67] width 18 height 18
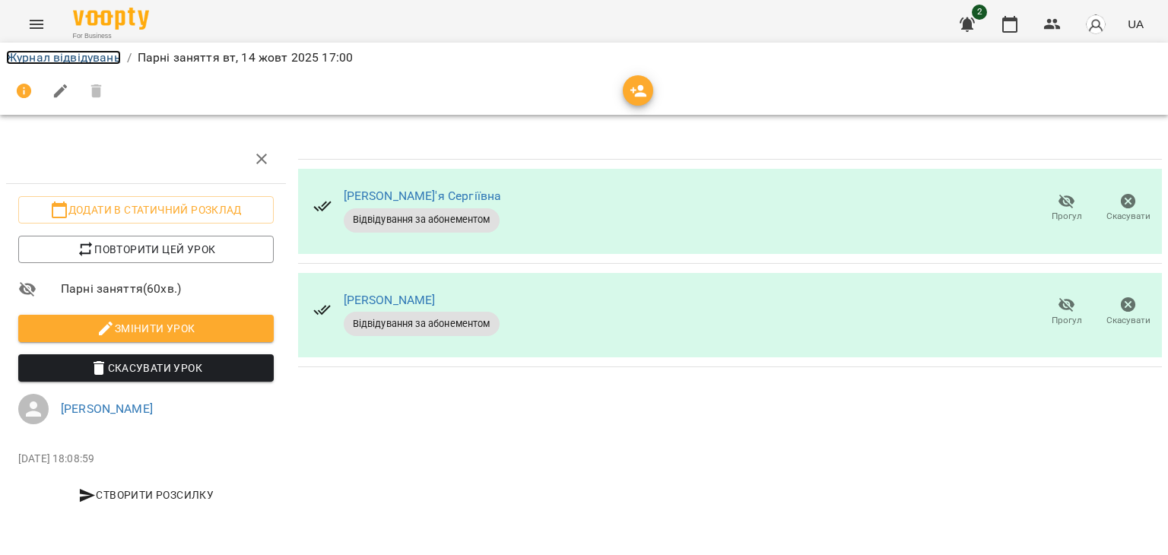
click at [81, 59] on link "Журнал відвідувань" at bounding box center [63, 57] width 115 height 14
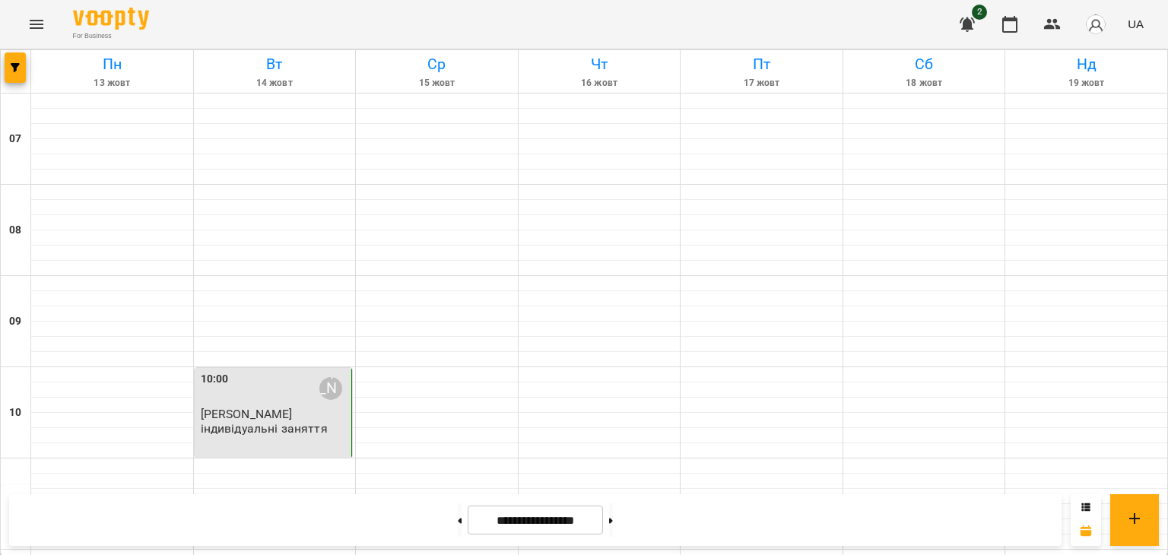
scroll to position [760, 0]
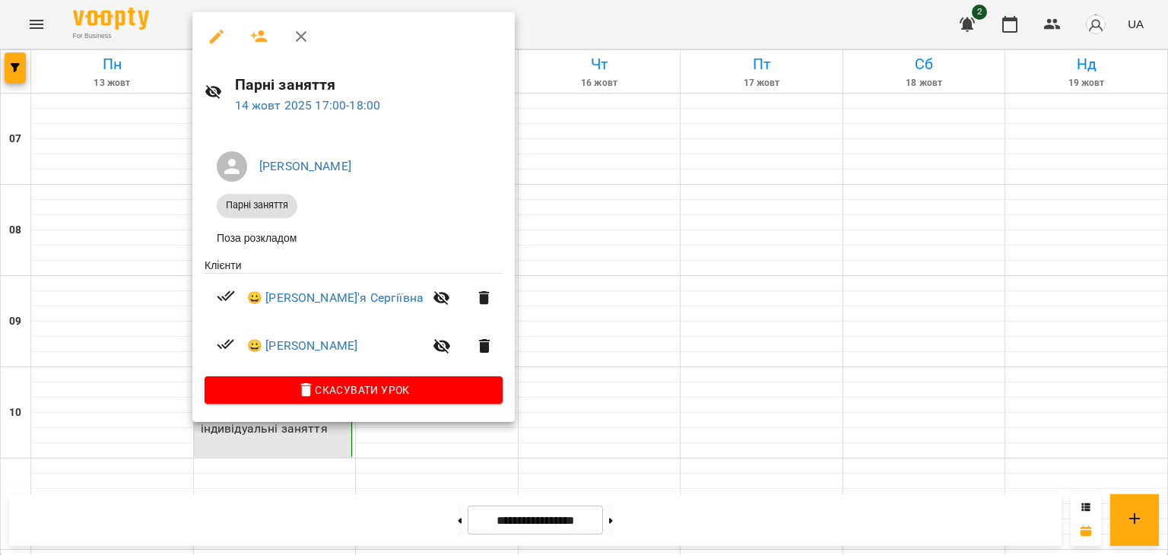
click at [73, 290] on div at bounding box center [584, 277] width 1168 height 555
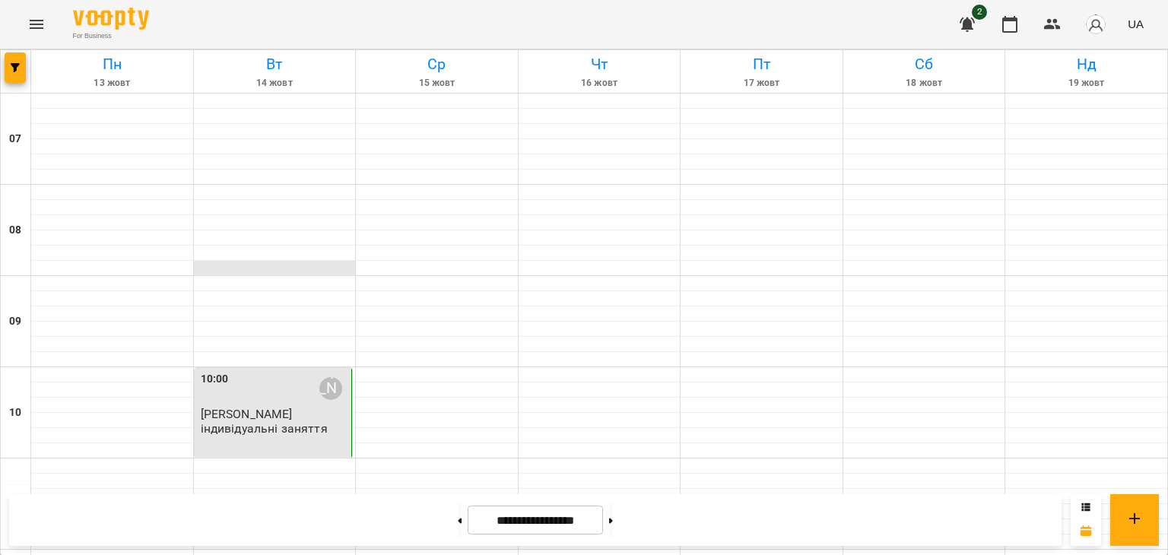
scroll to position [0, 0]
click at [458, 525] on button at bounding box center [460, 519] width 4 height 33
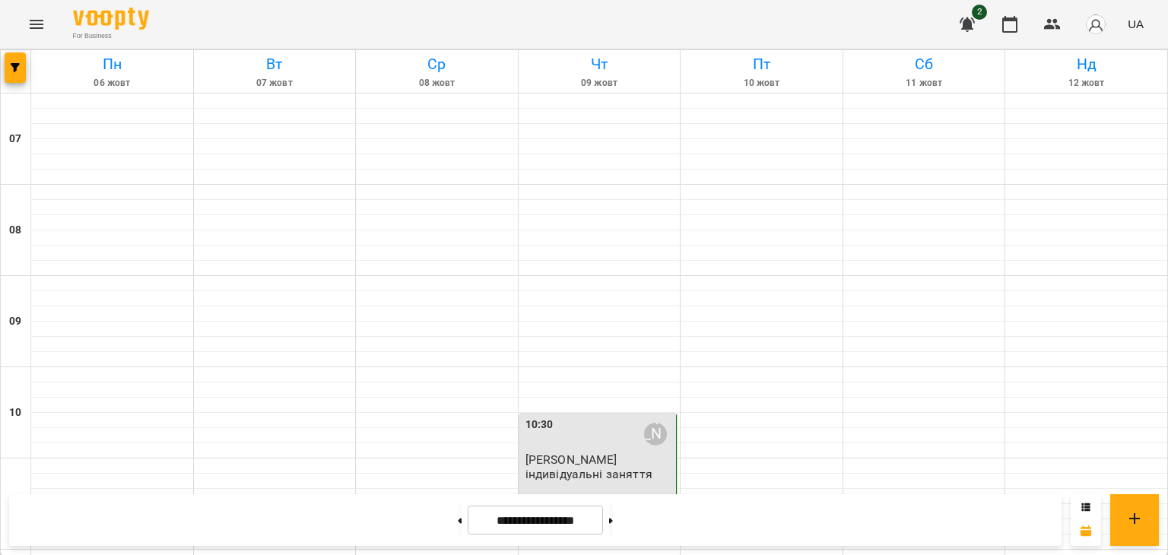
scroll to position [1067, 0]
click at [613, 521] on icon at bounding box center [611, 521] width 4 height 6
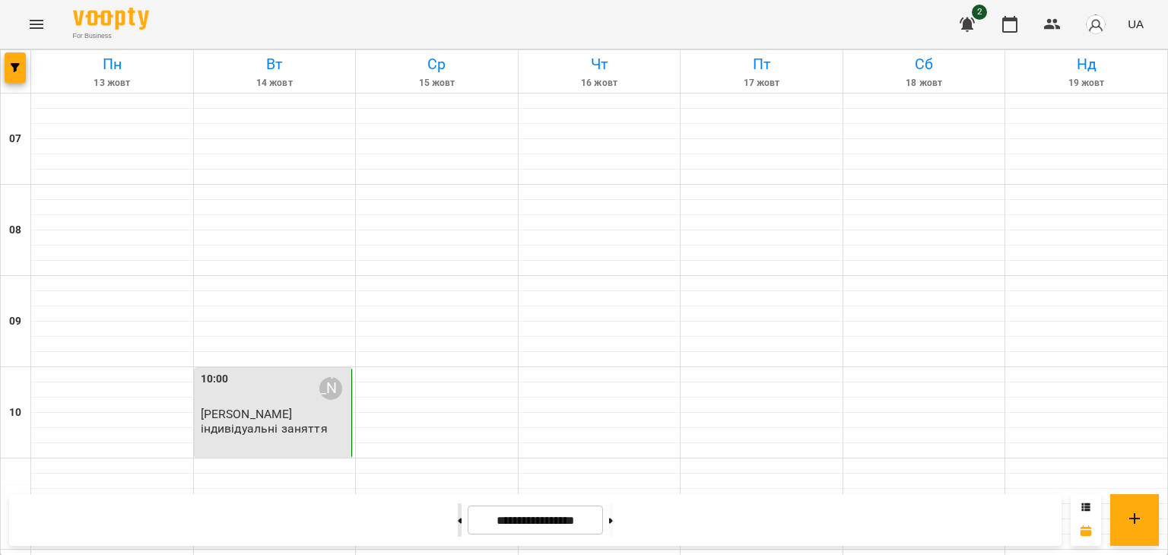
click at [458, 525] on button at bounding box center [460, 519] width 4 height 33
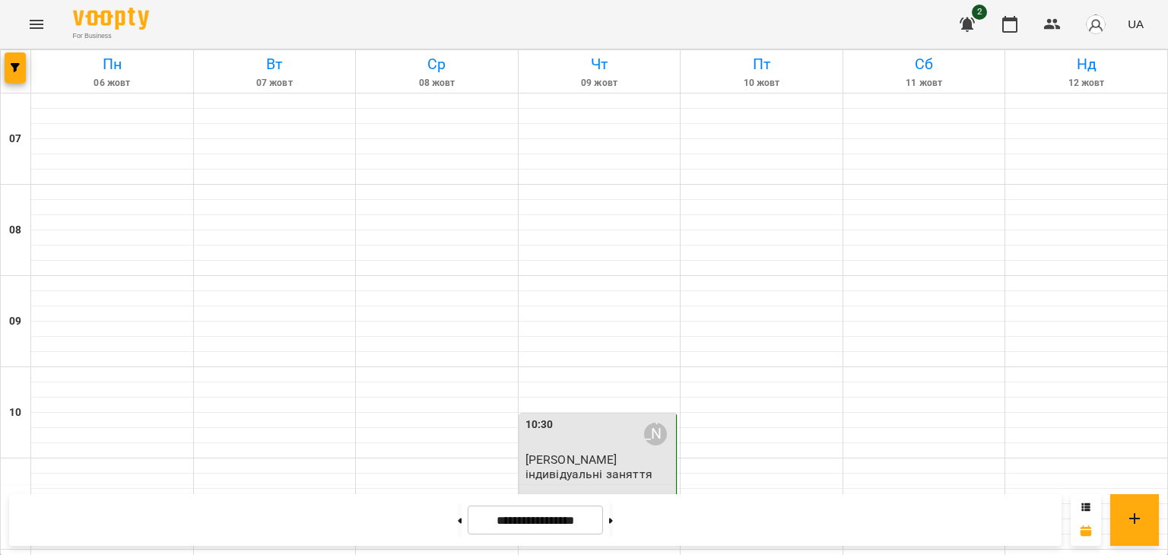
scroll to position [0, 0]
click at [458, 520] on button at bounding box center [460, 519] width 4 height 33
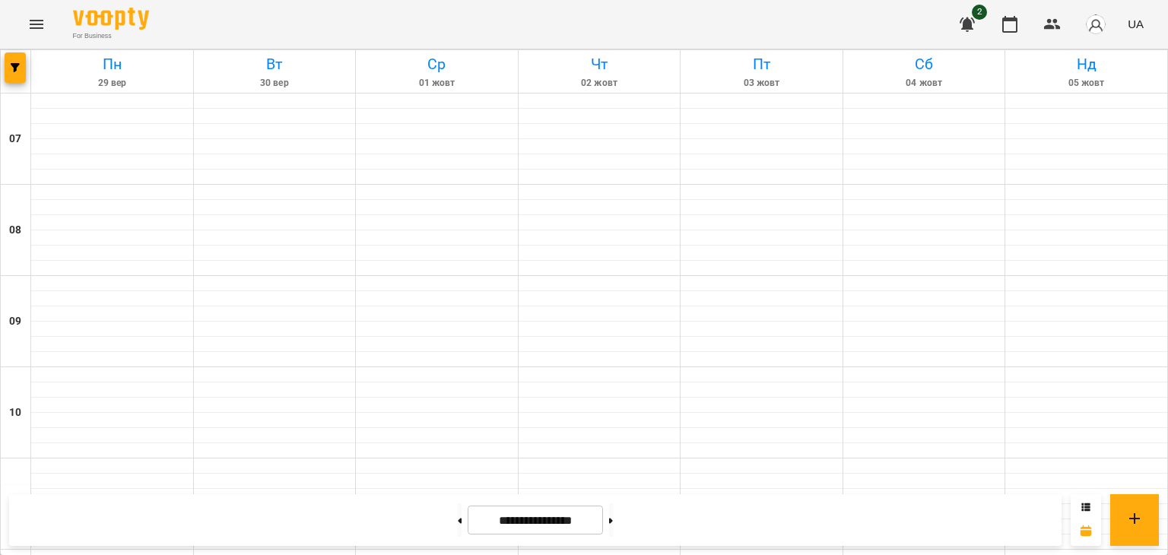
scroll to position [1064, 0]
click at [613, 528] on button at bounding box center [611, 519] width 4 height 33
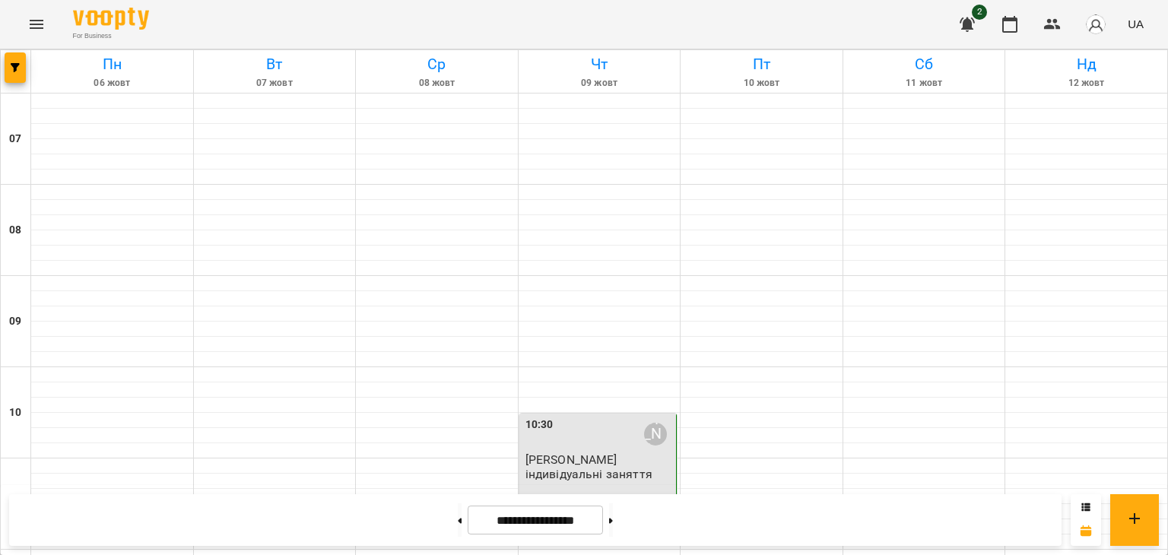
scroll to position [1067, 0]
click at [613, 518] on button at bounding box center [611, 519] width 4 height 33
type input "**********"
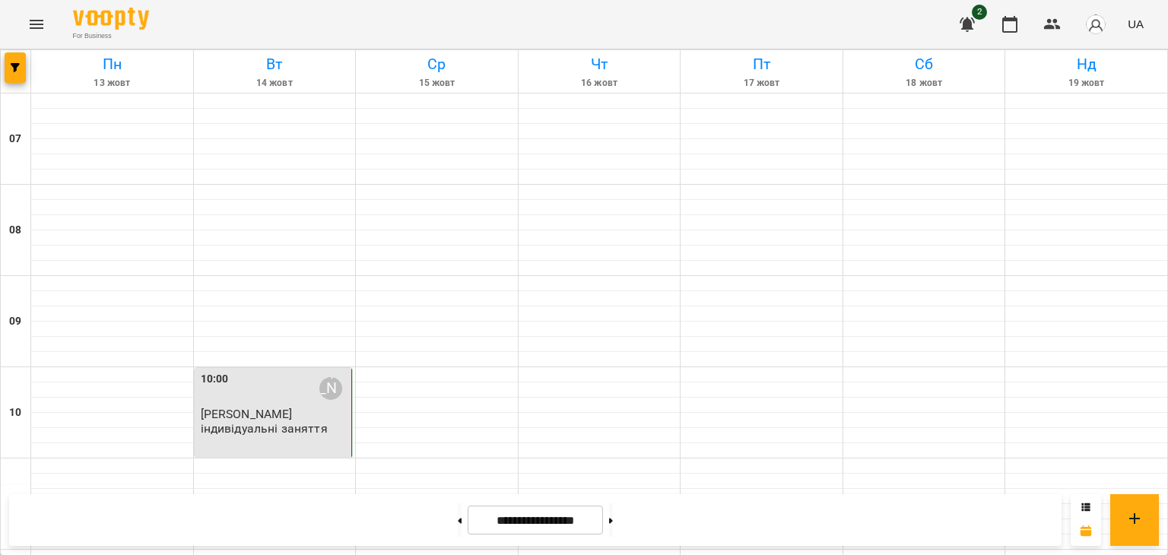
scroll to position [836, 0]
